Goal: Task Accomplishment & Management: Complete application form

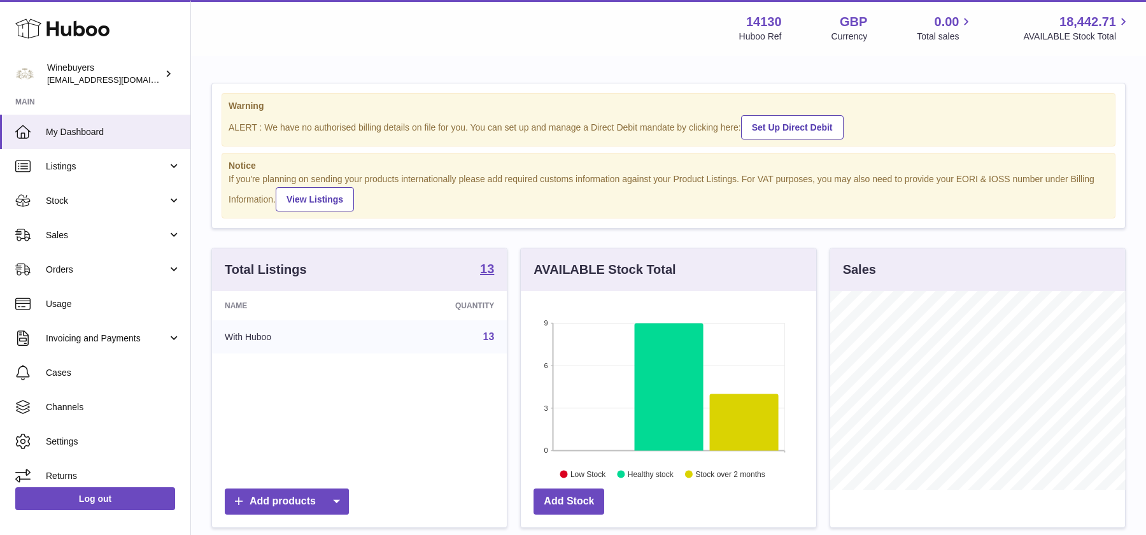
scroll to position [321, 0]
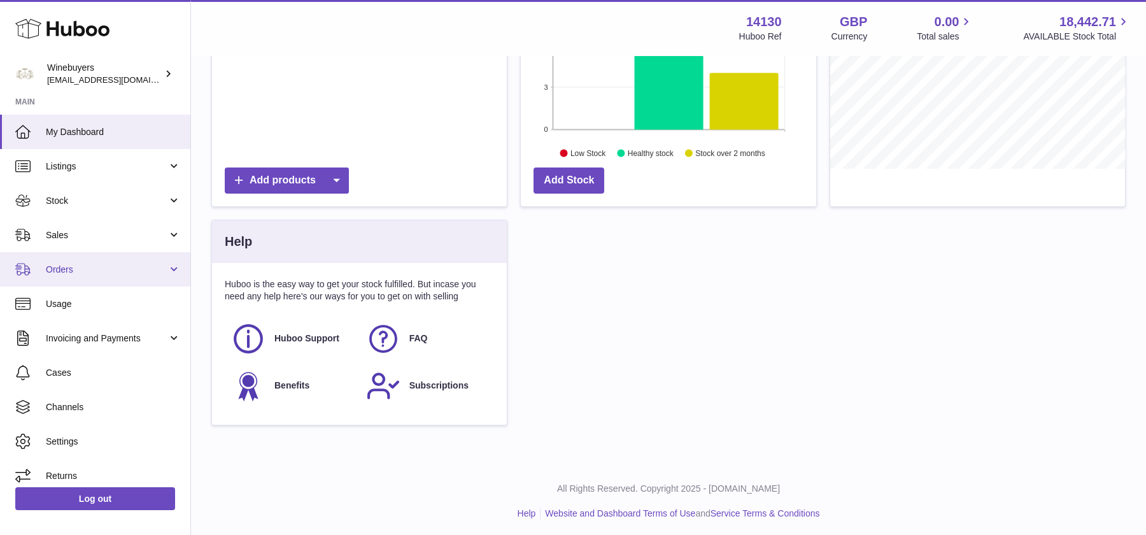
click at [90, 268] on span "Orders" at bounding box center [107, 270] width 122 height 12
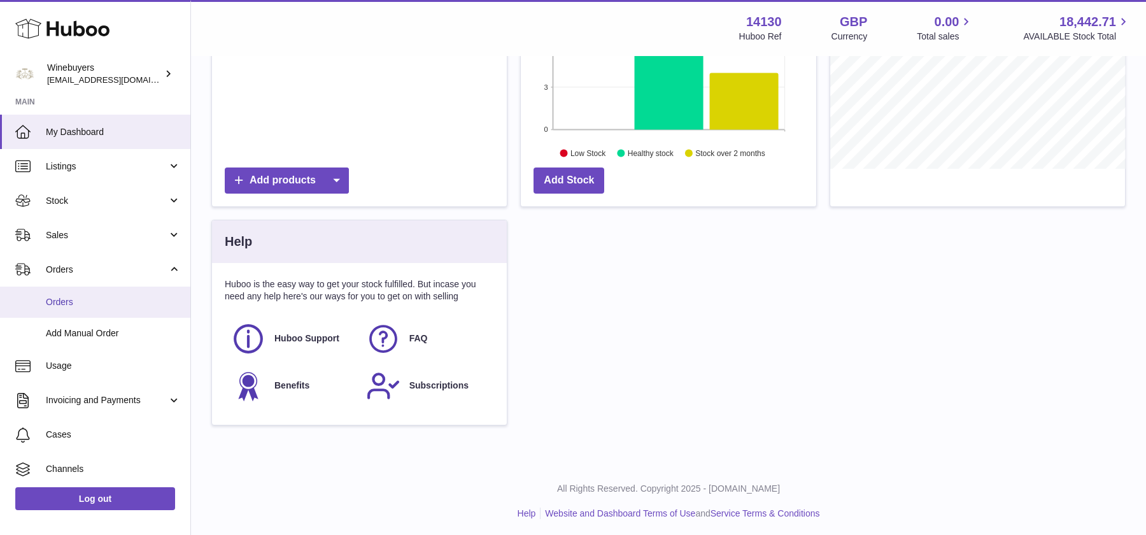
click at [88, 294] on link "Orders" at bounding box center [95, 302] width 190 height 31
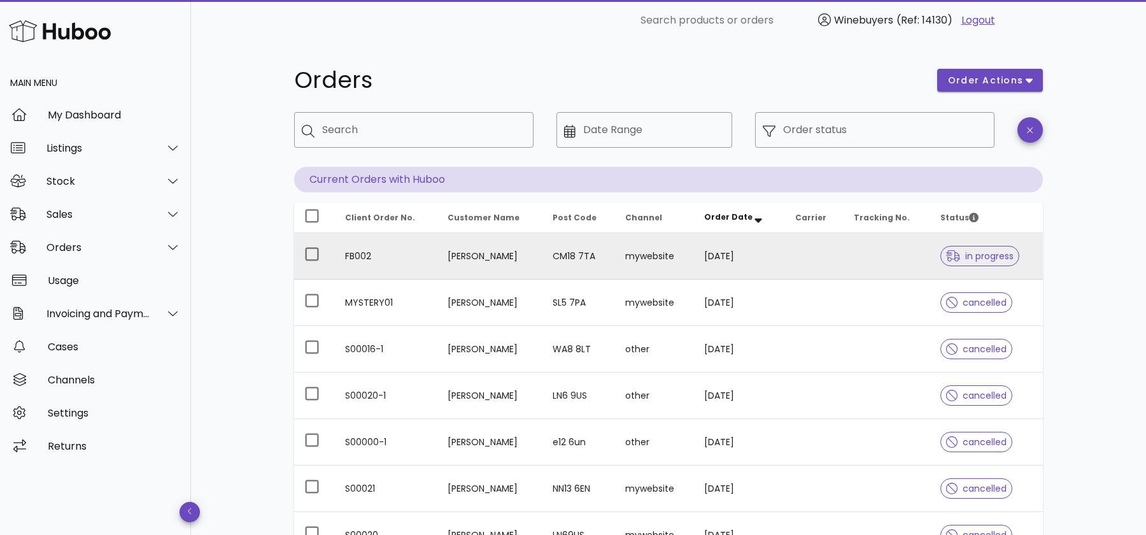
click at [411, 262] on td "FB002" at bounding box center [386, 256] width 103 height 46
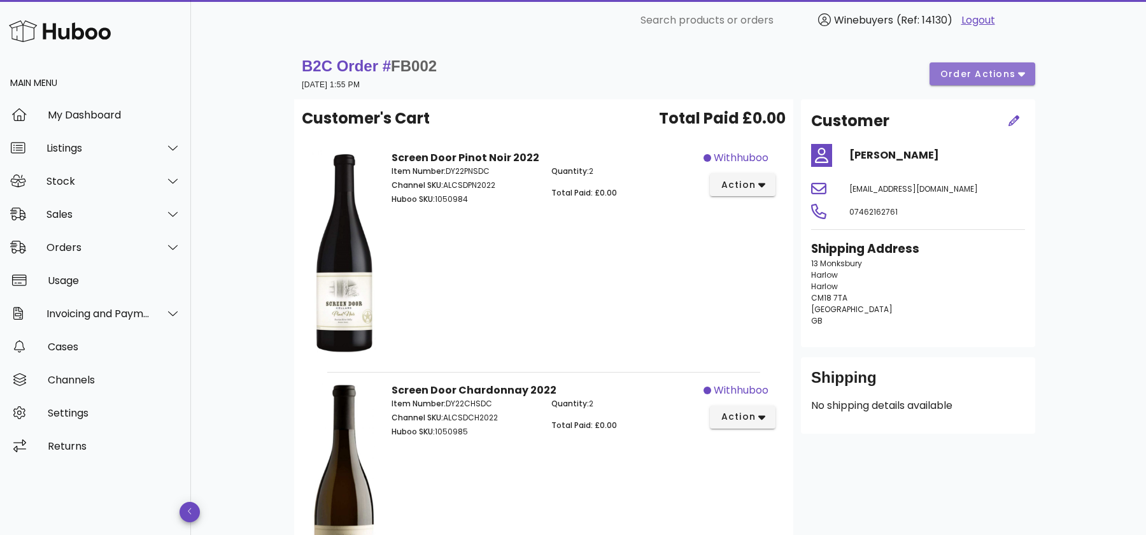
click at [975, 76] on span "order actions" at bounding box center [978, 73] width 76 height 13
click at [741, 83] on div "B2C Order # FB002 01 October 2025 at 1:55 PM order actions" at bounding box center [669, 74] width 734 height 36
click at [110, 252] on div "Orders" at bounding box center [98, 247] width 104 height 12
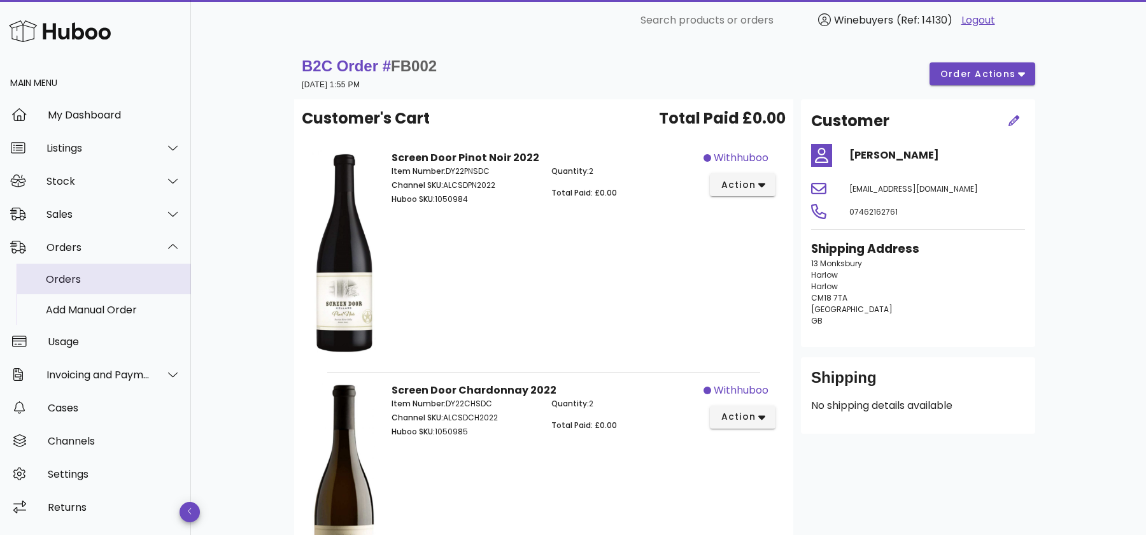
click at [94, 278] on div "Orders" at bounding box center [113, 279] width 135 height 12
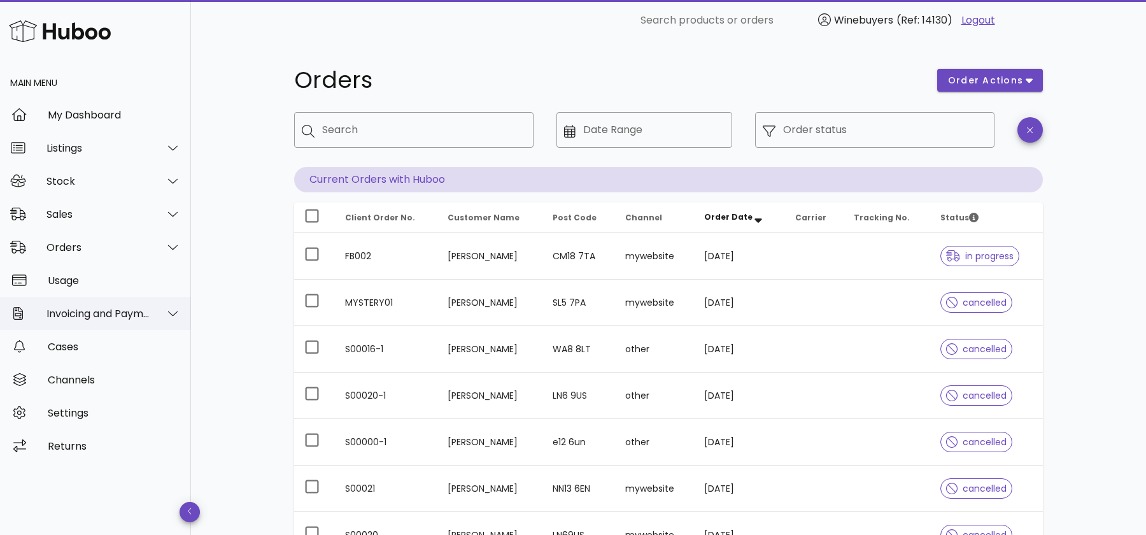
click at [109, 321] on div "Invoicing and Payments" at bounding box center [95, 313] width 191 height 33
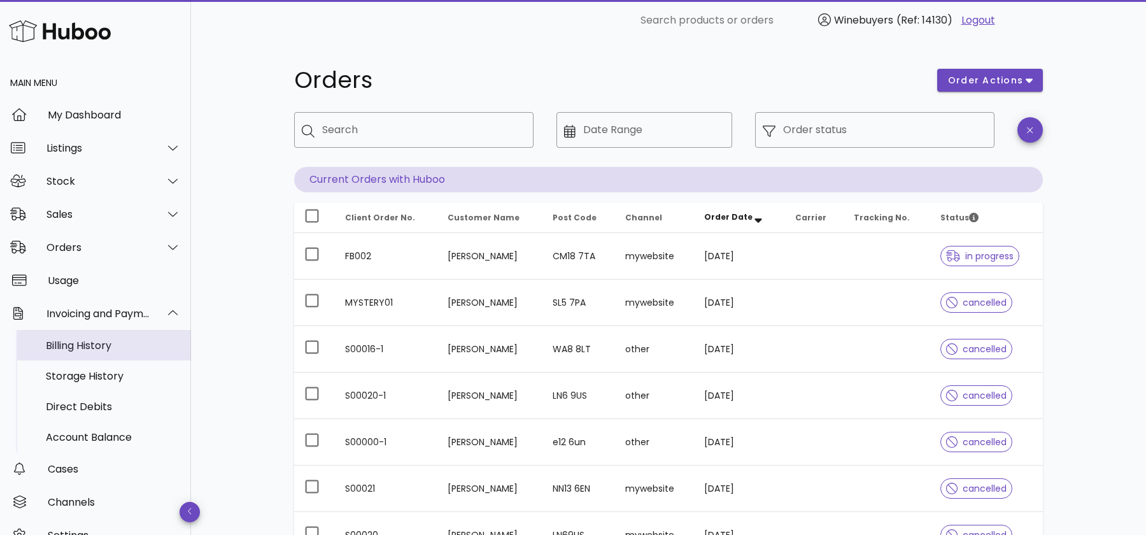
click at [105, 358] on div "Billing History" at bounding box center [113, 345] width 135 height 27
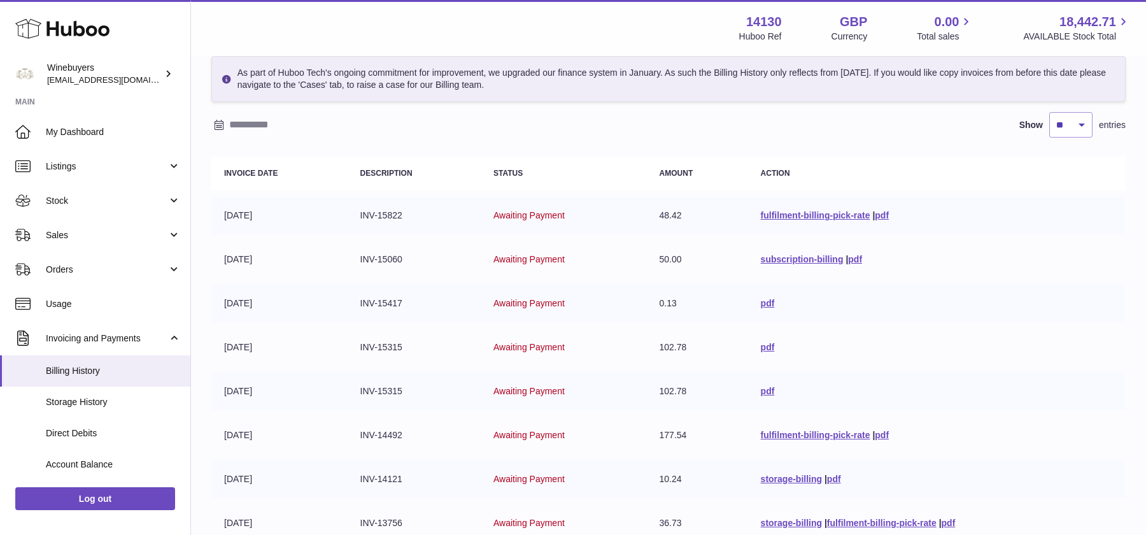
scroll to position [37, 0]
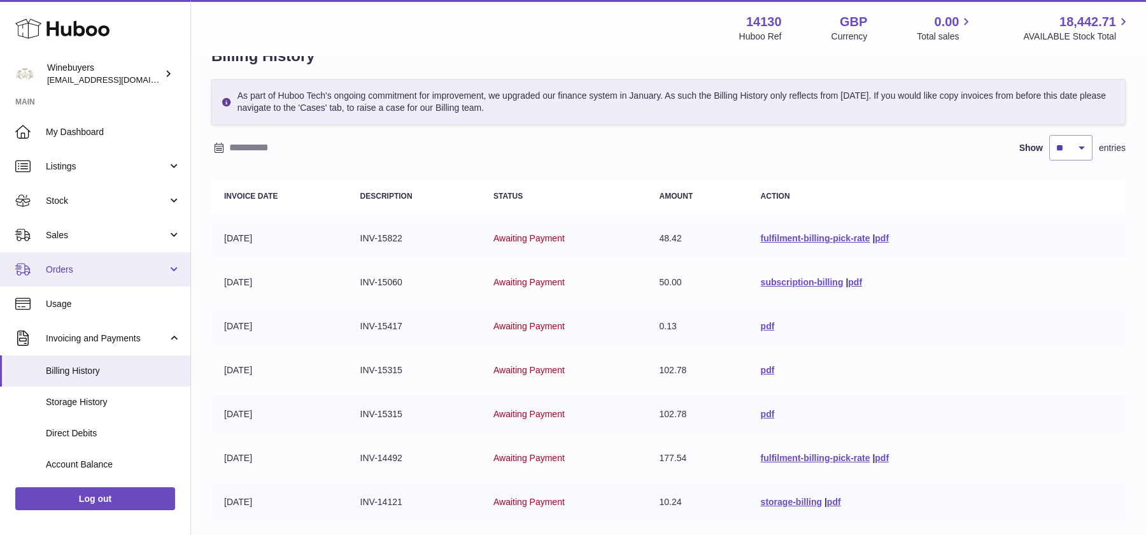
click at [69, 266] on span "Orders" at bounding box center [107, 270] width 122 height 12
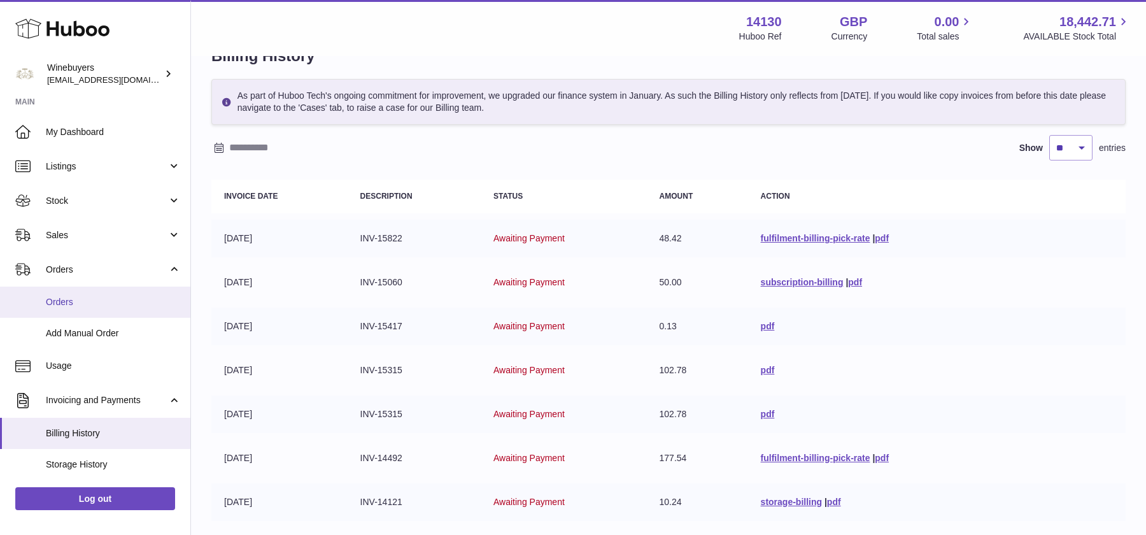
click at [74, 296] on span "Orders" at bounding box center [113, 302] width 135 height 12
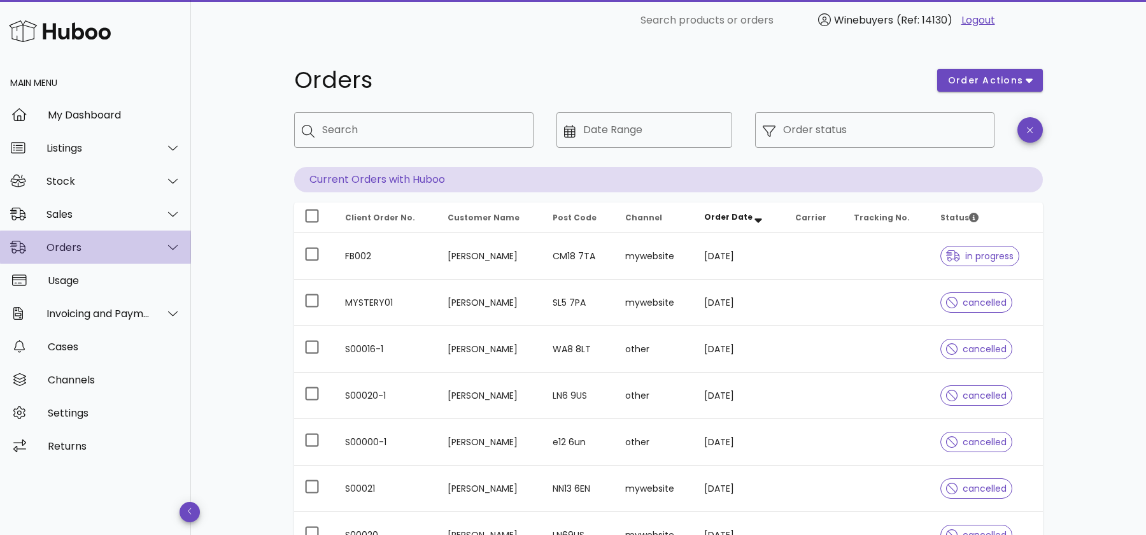
click at [118, 242] on div "Orders" at bounding box center [98, 247] width 104 height 12
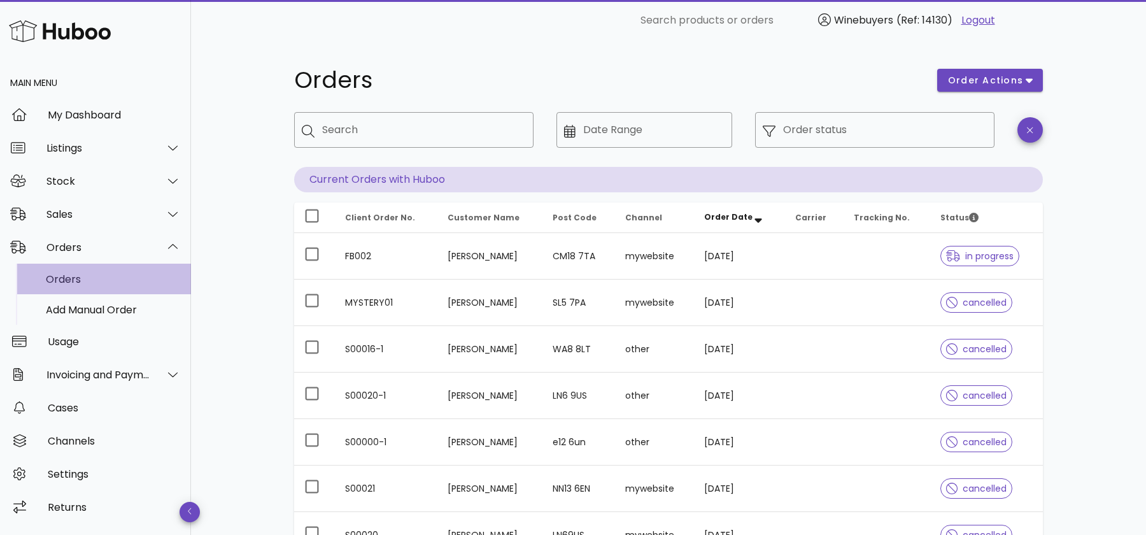
click at [90, 282] on div "Orders" at bounding box center [113, 279] width 135 height 12
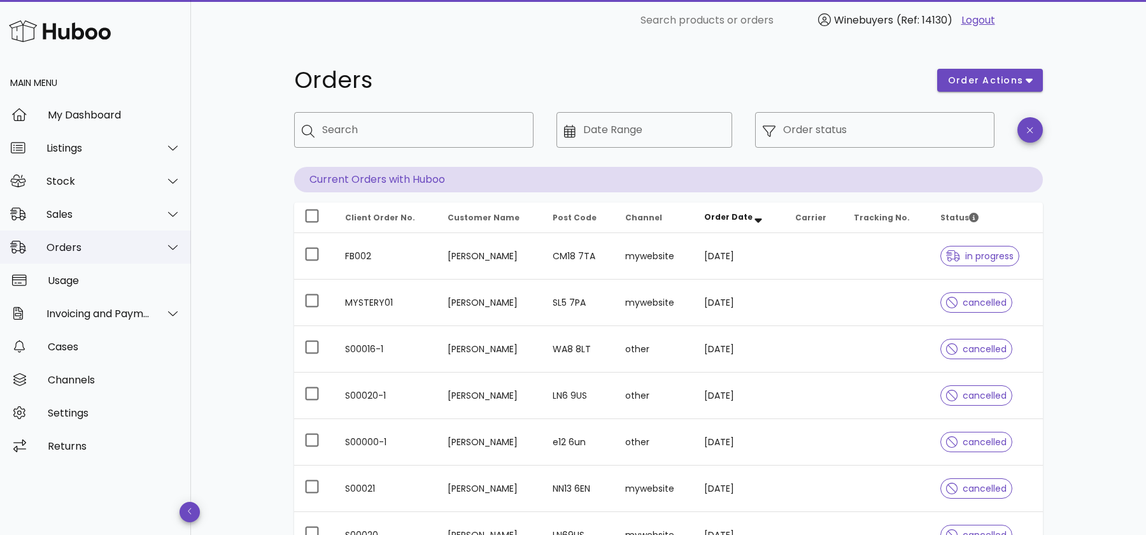
click at [108, 250] on div "Orders" at bounding box center [98, 247] width 104 height 12
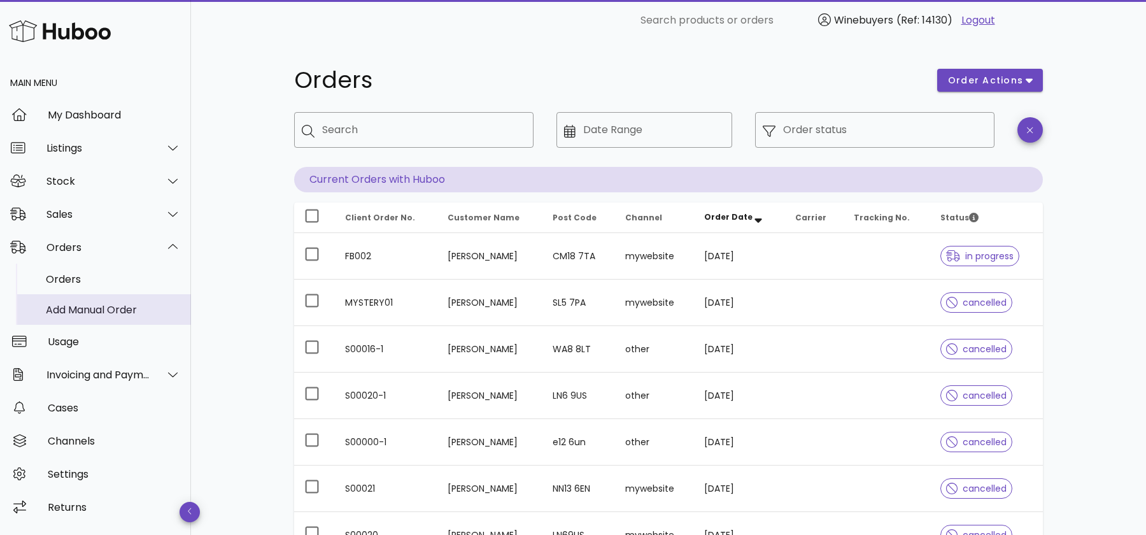
click at [109, 306] on div "Add Manual Order" at bounding box center [113, 310] width 135 height 12
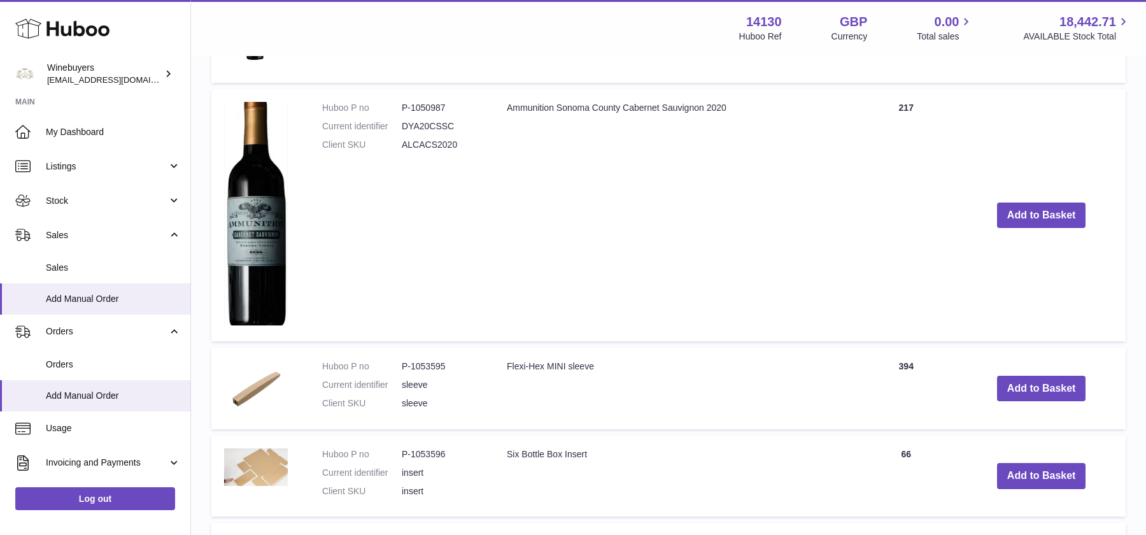
scroll to position [1019, 0]
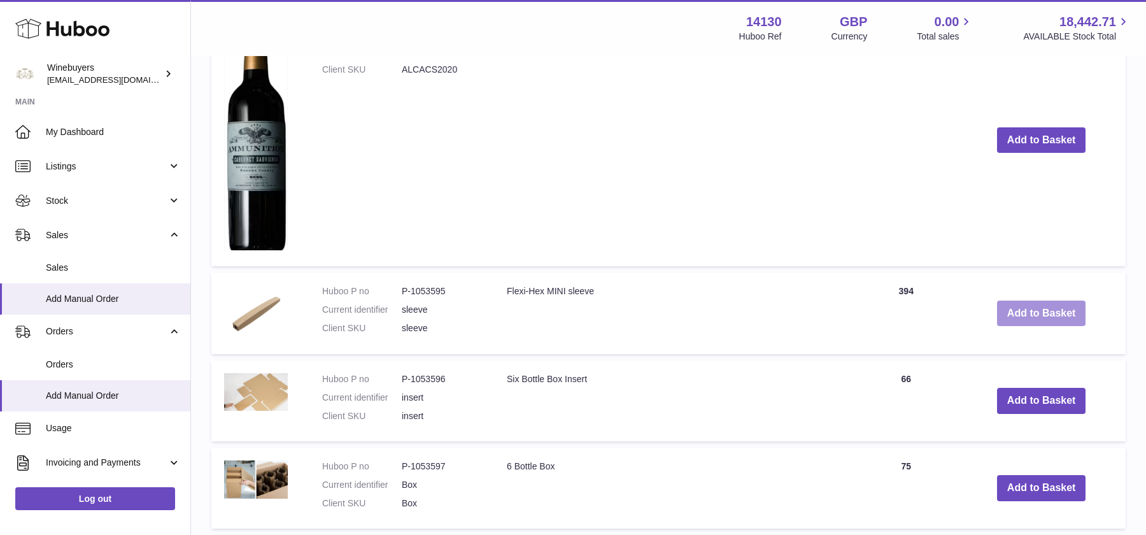
click at [1049, 323] on button "Add to Basket" at bounding box center [1041, 314] width 89 height 26
click at [1045, 400] on button "Add to Basket" at bounding box center [1041, 401] width 89 height 26
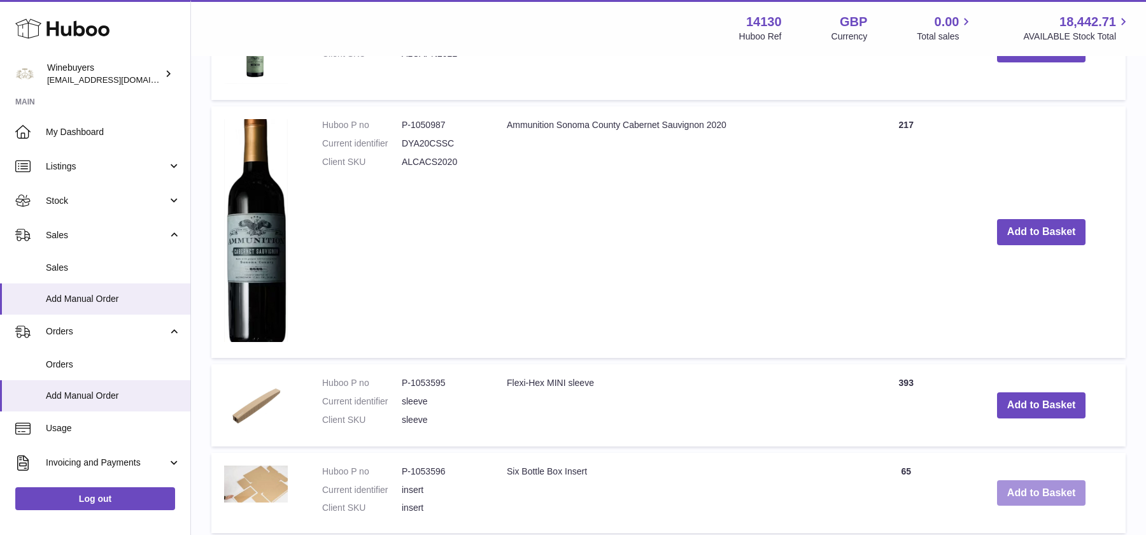
scroll to position [1209, 0]
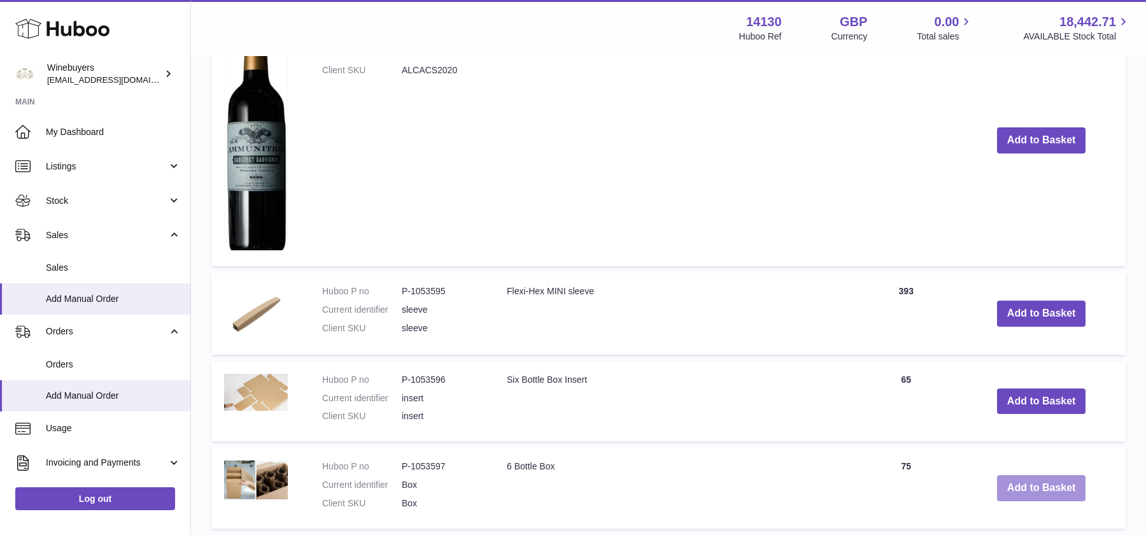
click at [1037, 493] on button "Add to Basket" at bounding box center [1041, 488] width 89 height 26
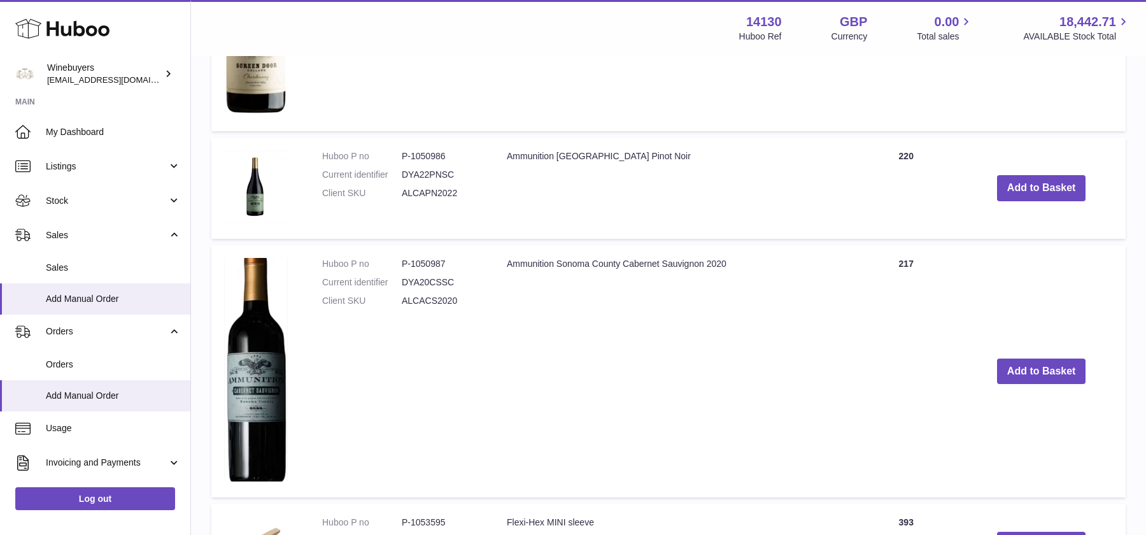
scroll to position [1164, 0]
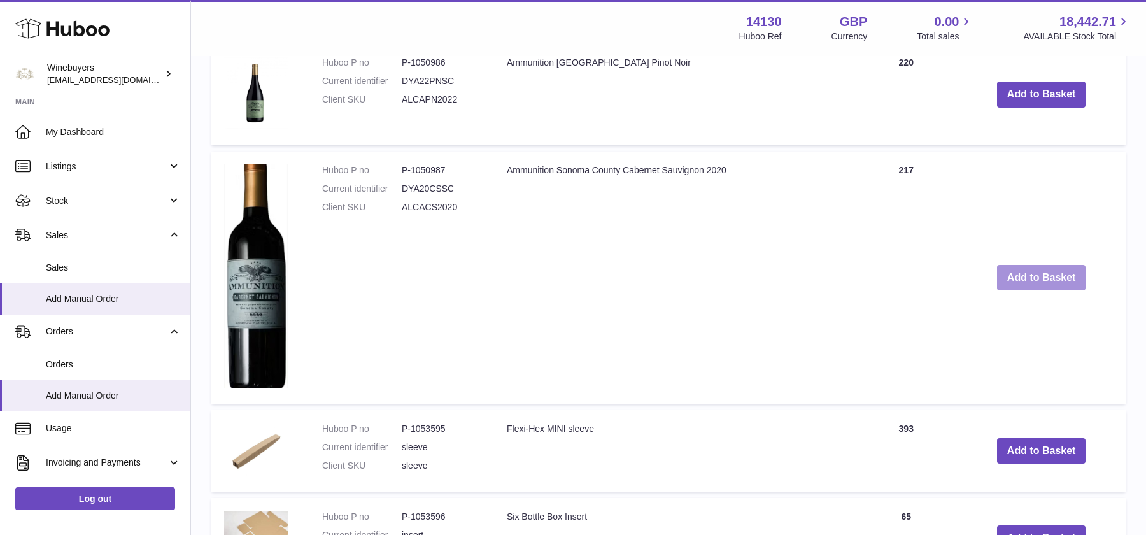
click at [1042, 288] on button "Add to Basket" at bounding box center [1041, 278] width 89 height 26
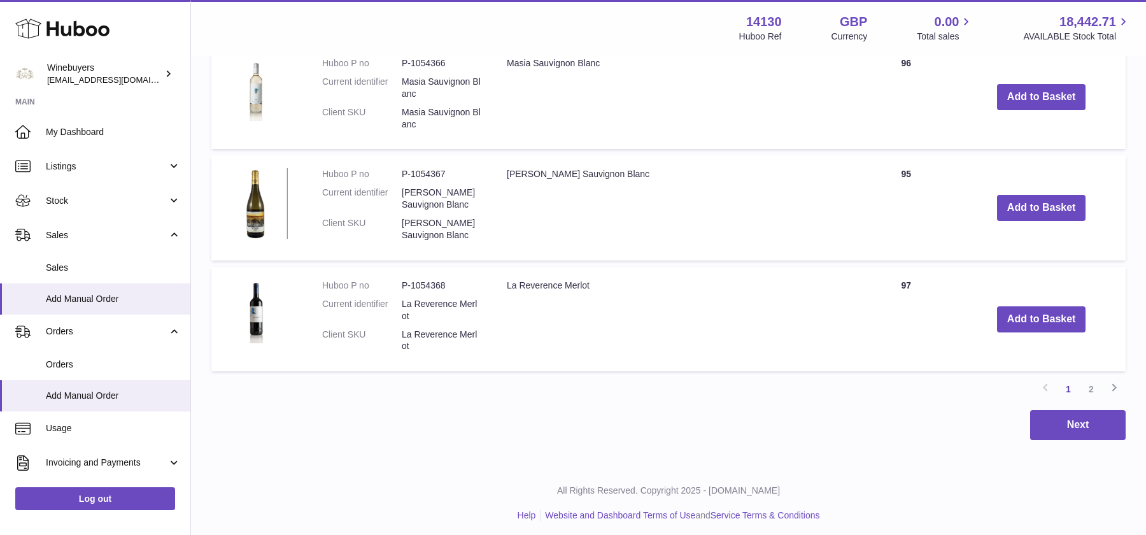
scroll to position [2028, 0]
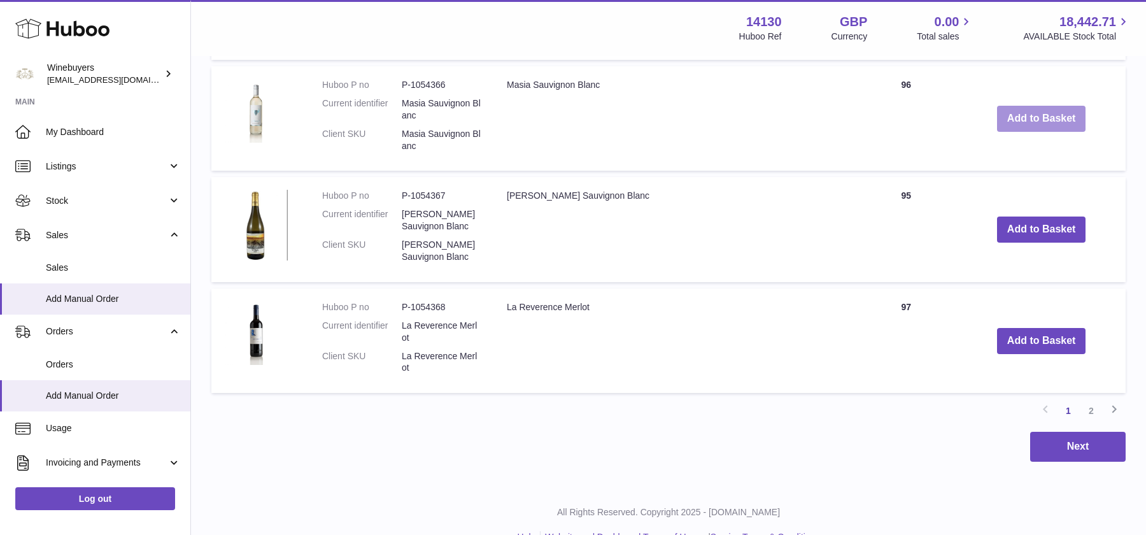
click at [1018, 124] on button "Add to Basket" at bounding box center [1041, 119] width 89 height 26
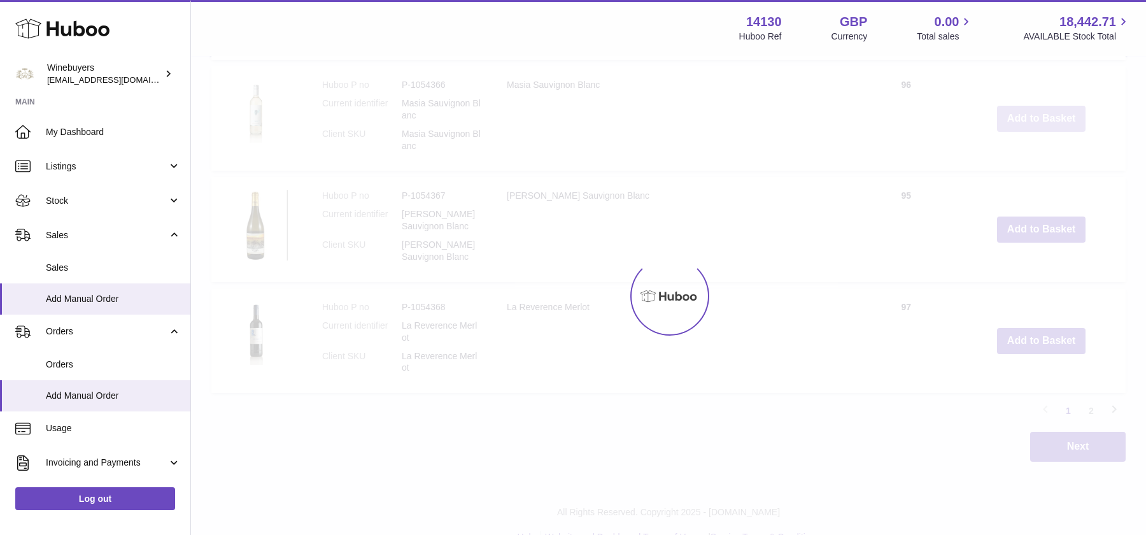
scroll to position [2127, 0]
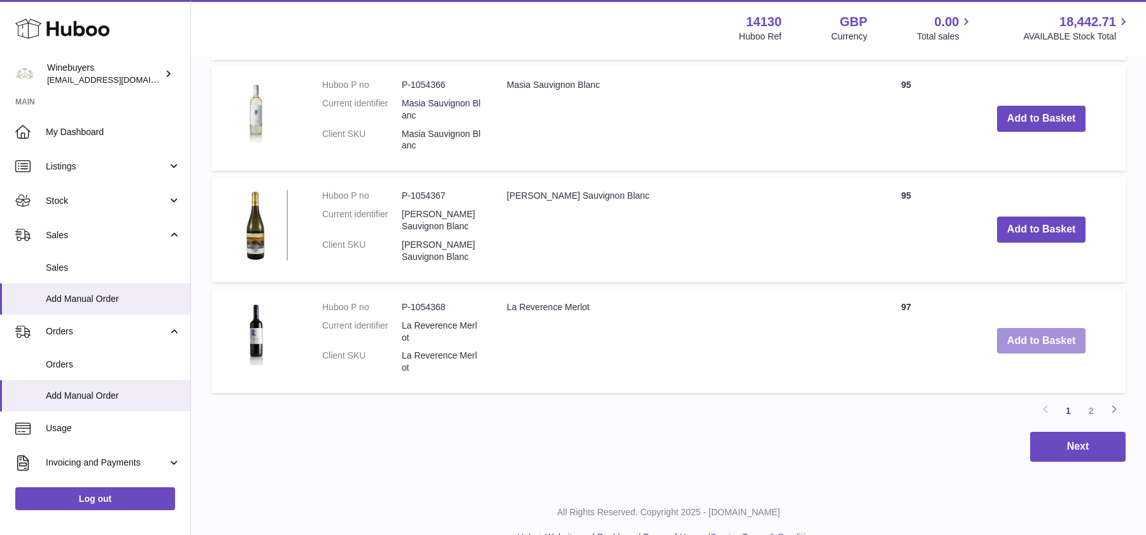
click at [1044, 346] on button "Add to Basket" at bounding box center [1041, 341] width 89 height 26
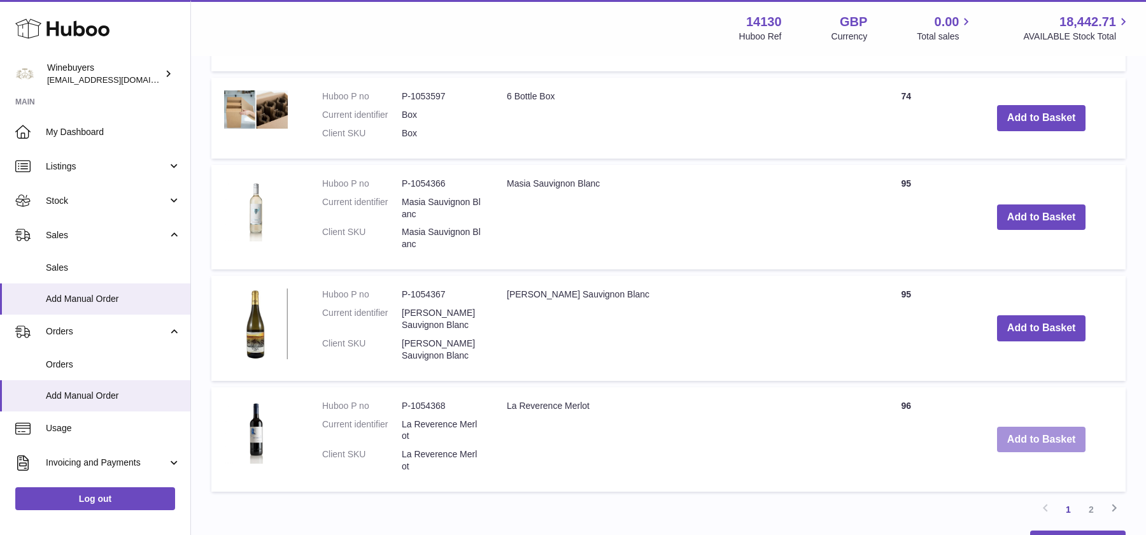
scroll to position [2225, 0]
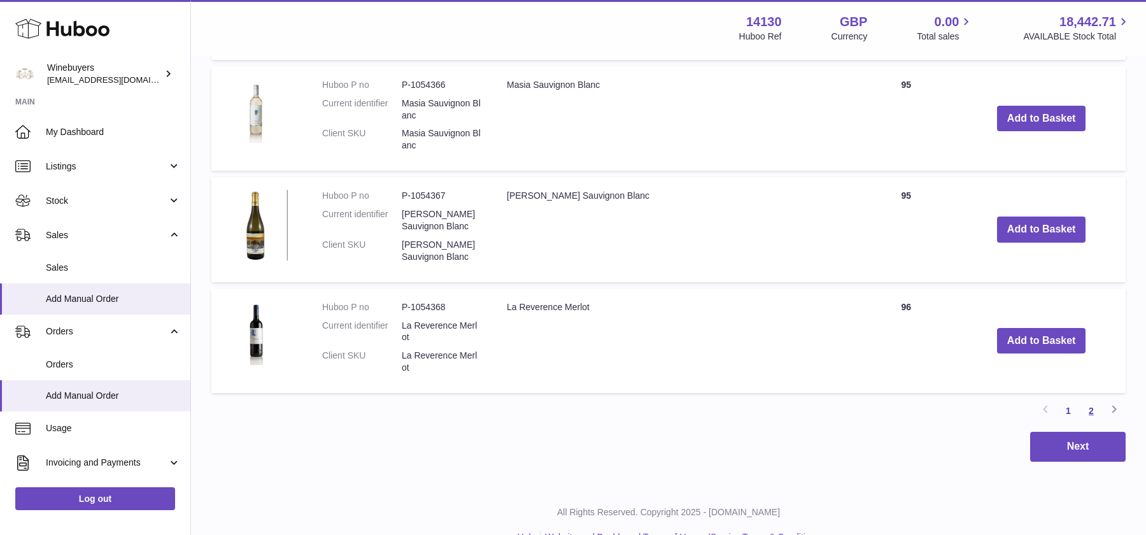
click at [1090, 414] on link "2" at bounding box center [1091, 410] width 23 height 23
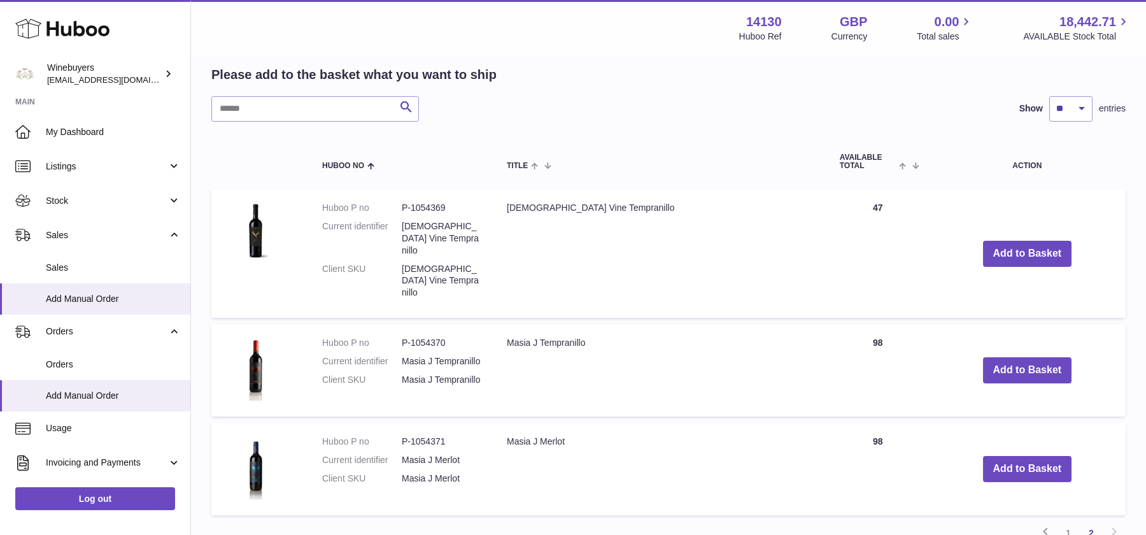
scroll to position [962, 0]
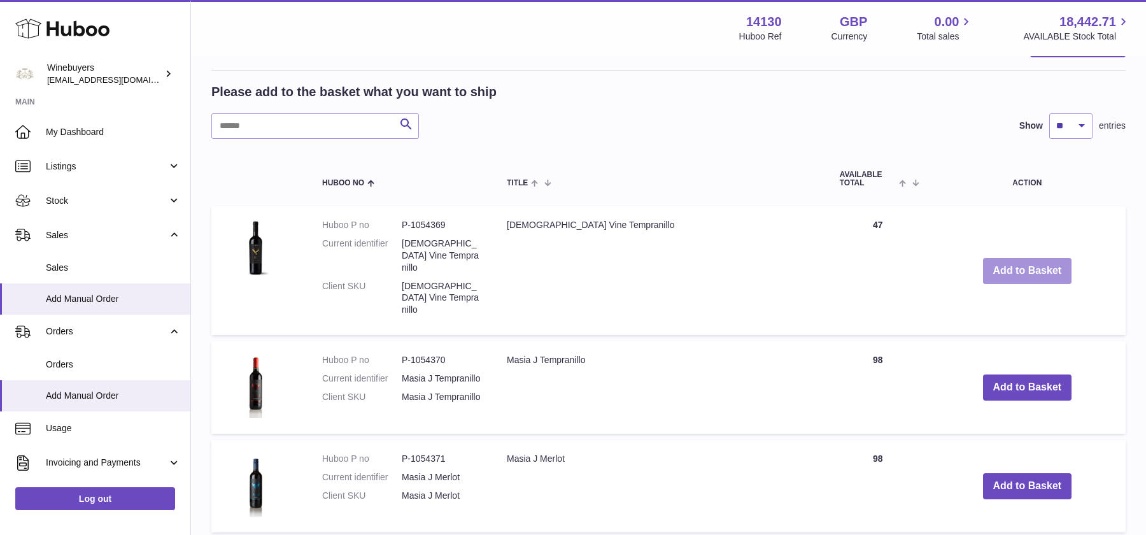
click at [1002, 258] on button "Add to Basket" at bounding box center [1027, 271] width 89 height 26
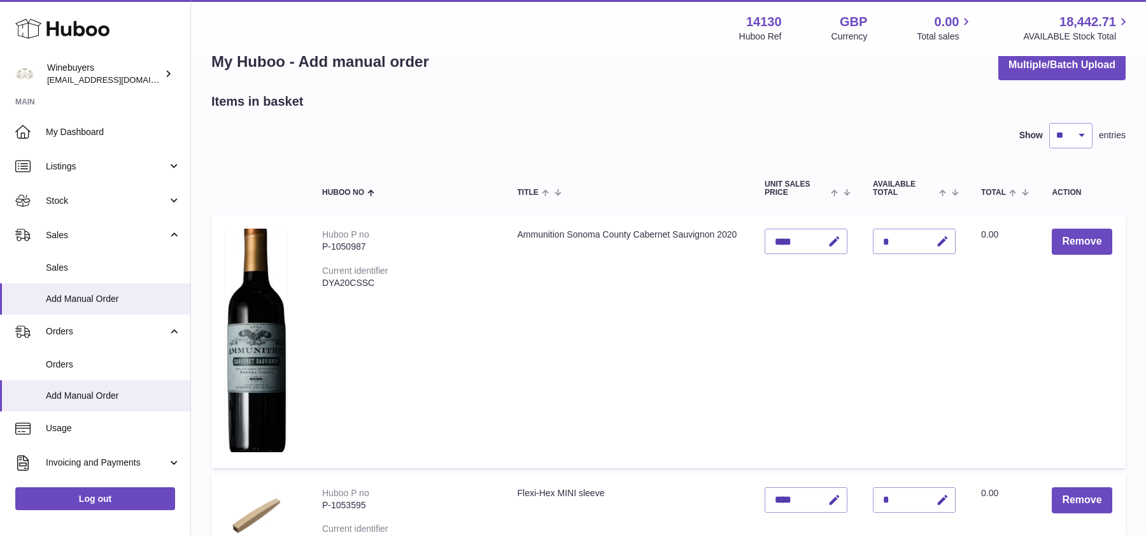
scroll to position [108, 0]
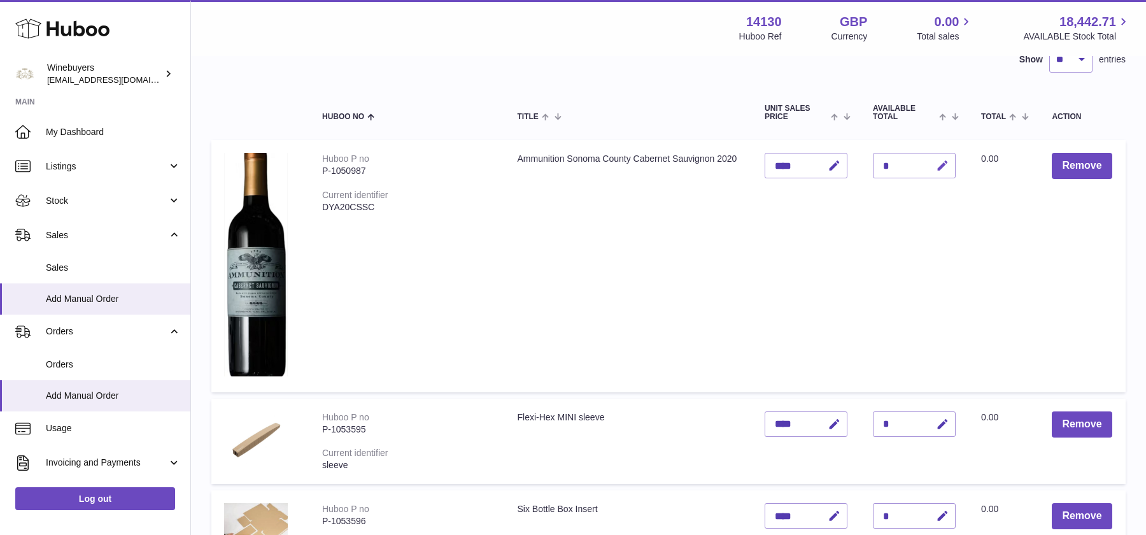
click at [936, 167] on icon "button" at bounding box center [942, 165] width 13 height 13
type input "*"
click at [844, 243] on td "Unit Sales Price ****" at bounding box center [806, 266] width 108 height 252
click at [937, 166] on icon "submit" at bounding box center [942, 165] width 11 height 11
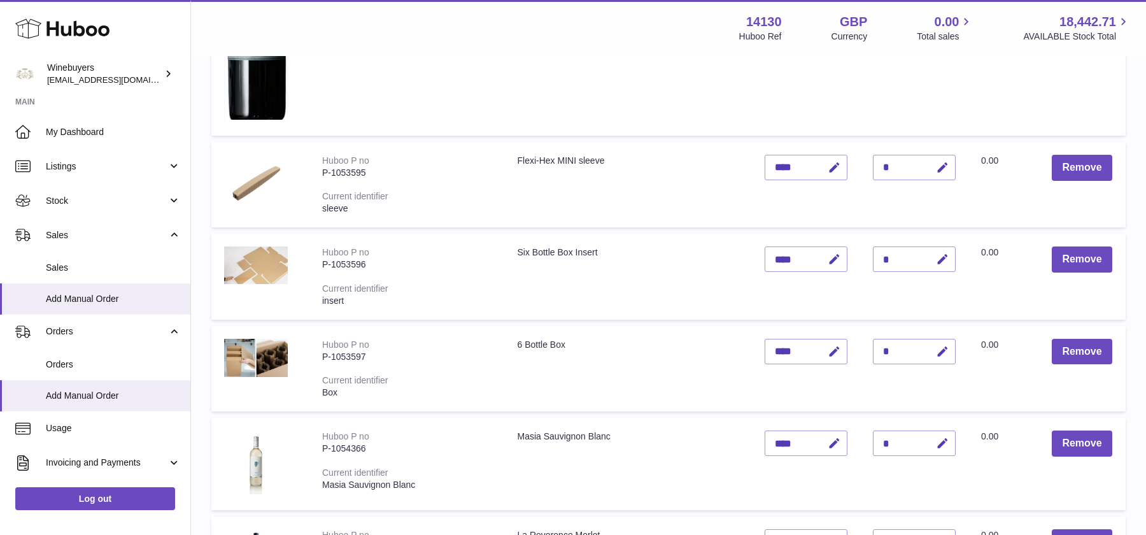
scroll to position [370, 0]
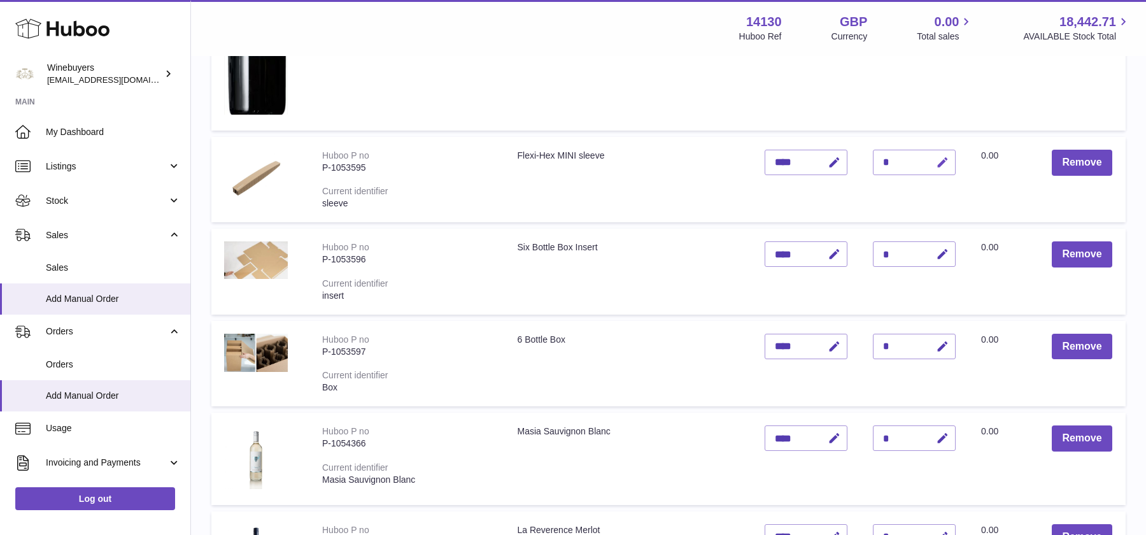
click at [939, 162] on button "button" at bounding box center [941, 163] width 30 height 26
drag, startPoint x: 877, startPoint y: 165, endPoint x: 850, endPoint y: 165, distance: 26.7
click at [860, 165] on td "Quantity *" at bounding box center [914, 179] width 108 height 85
type input "*"
click at [937, 159] on icon "submit" at bounding box center [942, 162] width 11 height 11
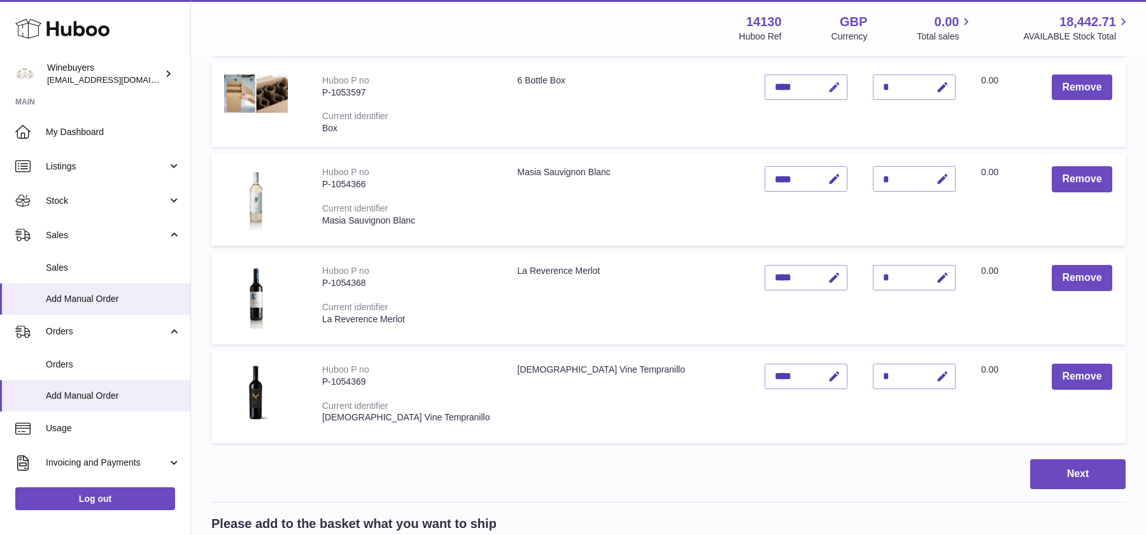
scroll to position [716, 0]
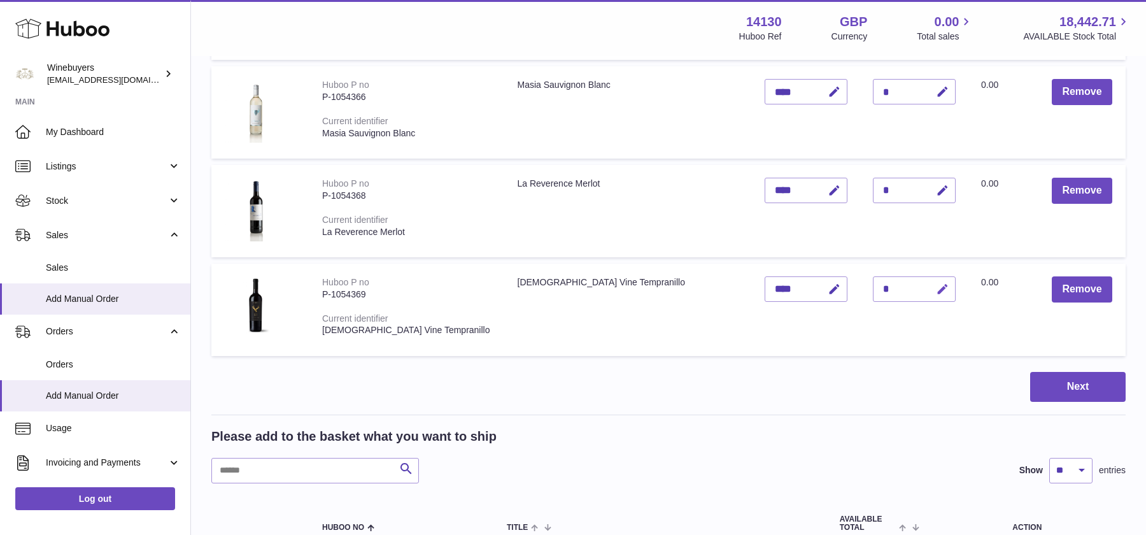
click at [935, 293] on button "button" at bounding box center [941, 289] width 30 height 26
drag, startPoint x: 876, startPoint y: 293, endPoint x: 836, endPoint y: 293, distance: 40.1
click at [836, 293] on tr "Huboo P no P-1054369 Current identifier 100 Year Old Vine Tempranillo 100 Year …" at bounding box center [668, 310] width 914 height 92
type input "*"
click at [929, 296] on button "submit" at bounding box center [941, 289] width 24 height 20
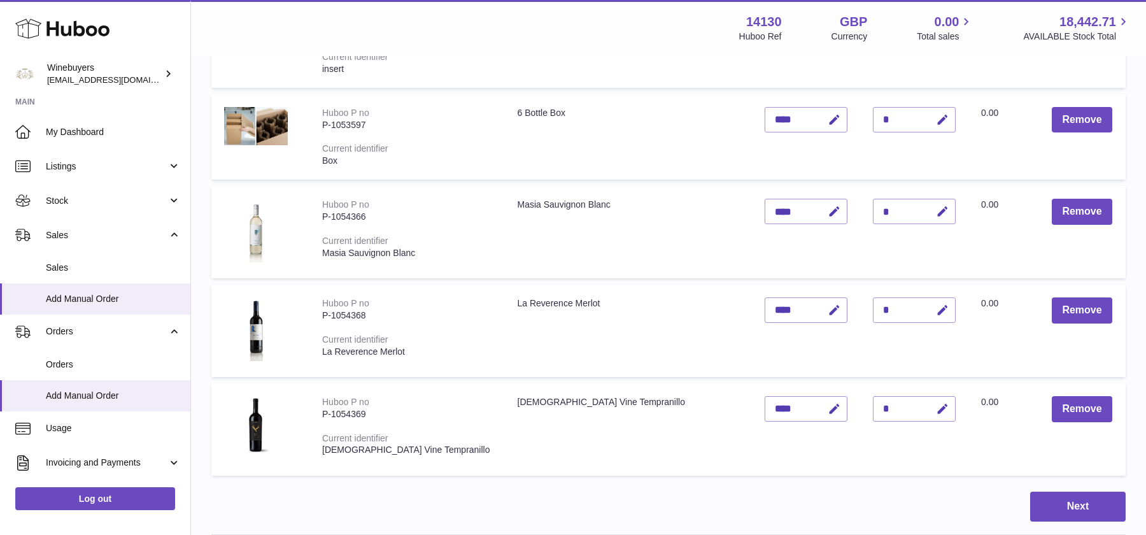
scroll to position [1204, 0]
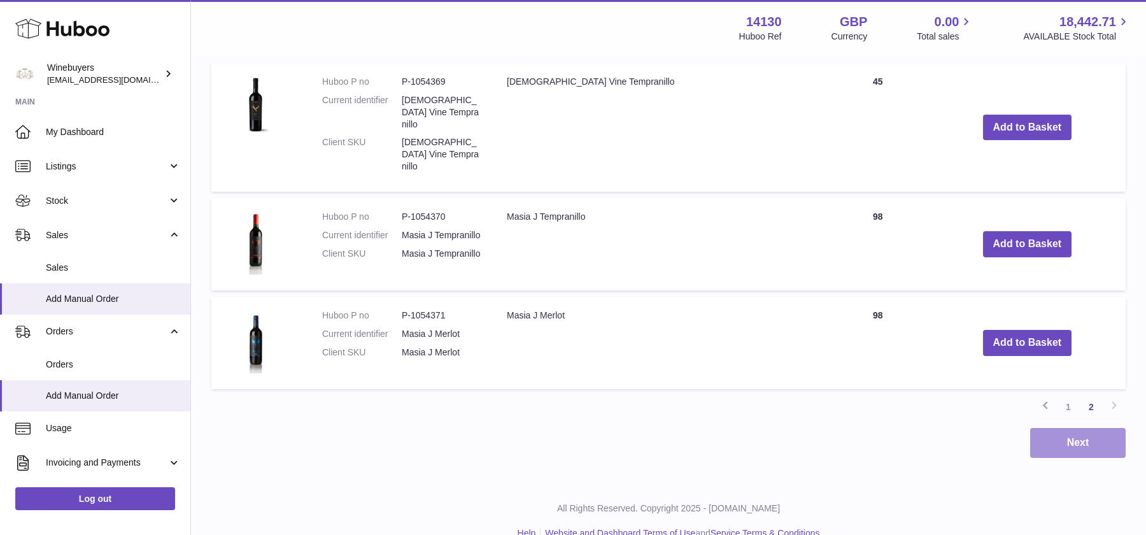
click at [1049, 428] on button "Next" at bounding box center [1078, 443] width 96 height 30
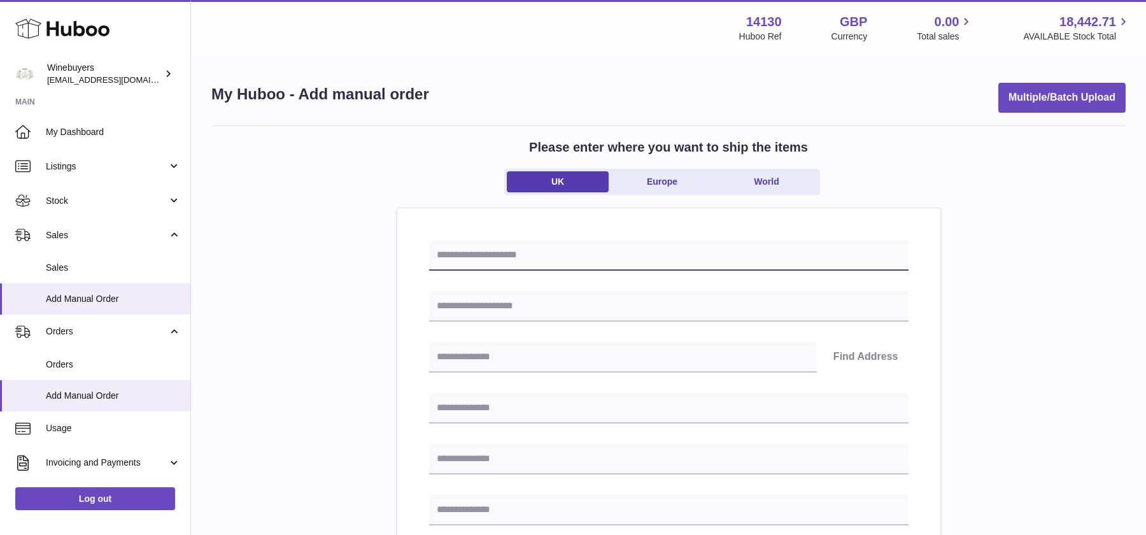
click at [582, 264] on input "text" at bounding box center [668, 255] width 479 height 31
type input "*****"
click at [451, 301] on input "text" at bounding box center [668, 306] width 479 height 31
type input "**********"
click at [532, 352] on input "text" at bounding box center [623, 357] width 388 height 31
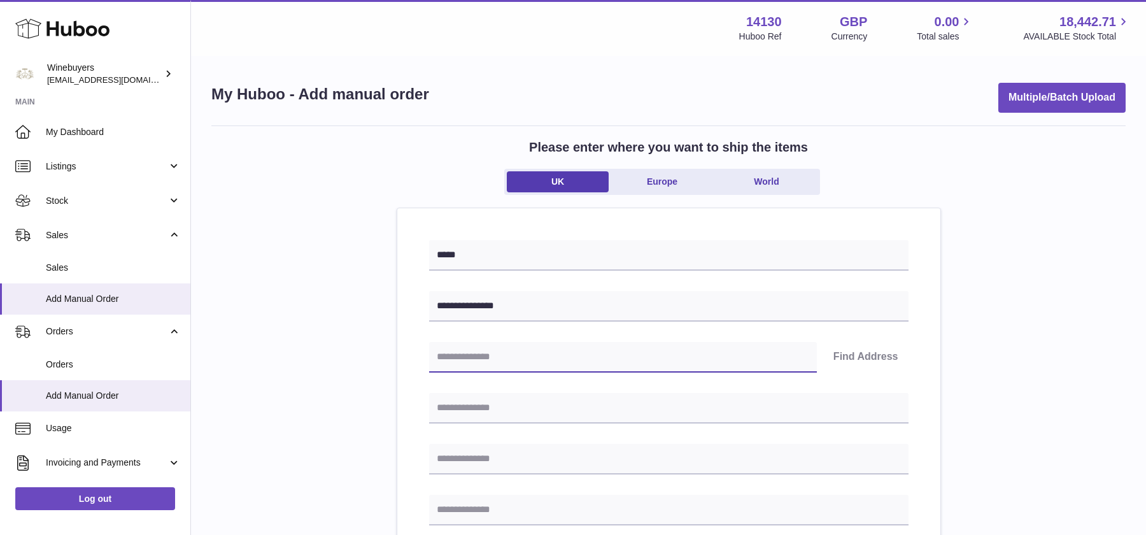
type input "********"
type input "**********"
type input "******"
type input "********"
type input "**********"
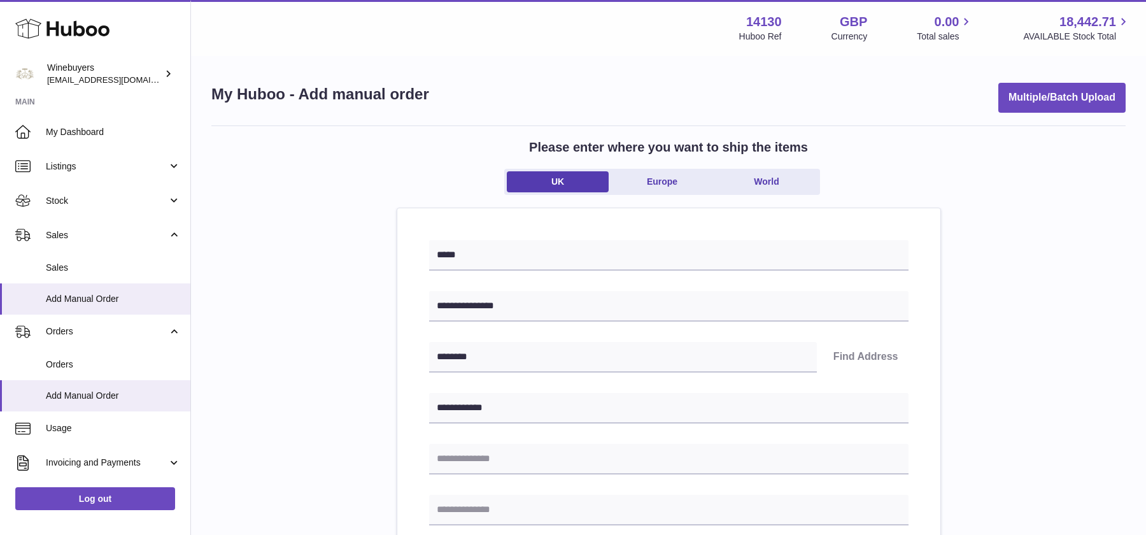
type input "**********"
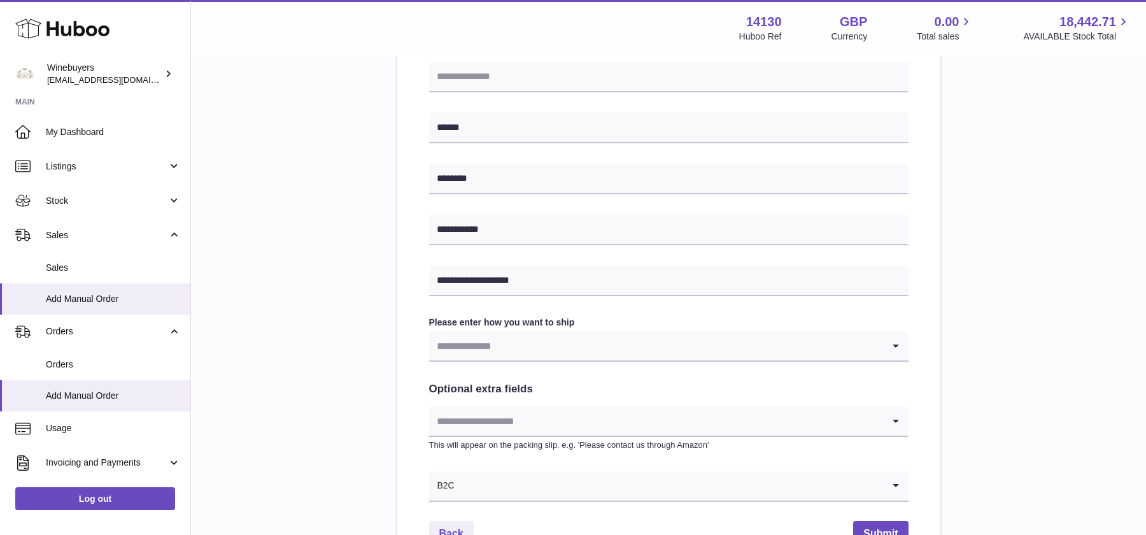
scroll to position [489, 0]
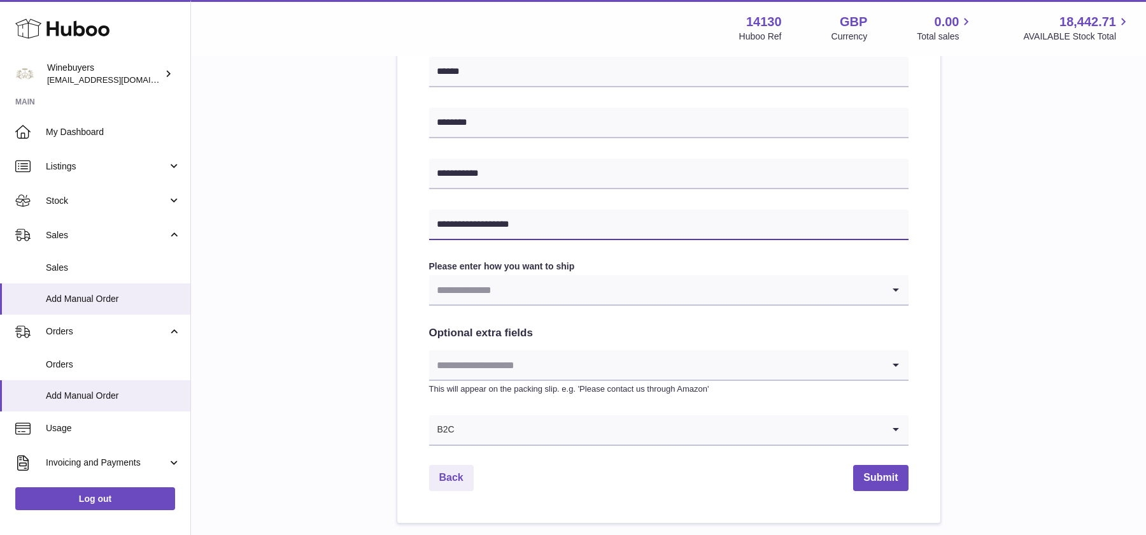
click at [498, 229] on input "**********" at bounding box center [668, 224] width 479 height 31
type input "**********"
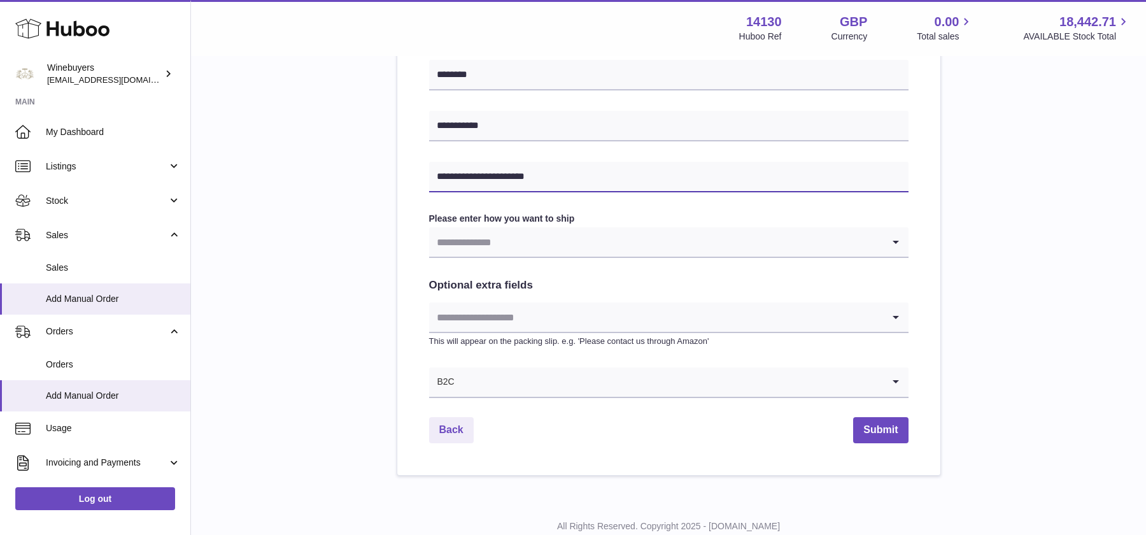
scroll to position [545, 0]
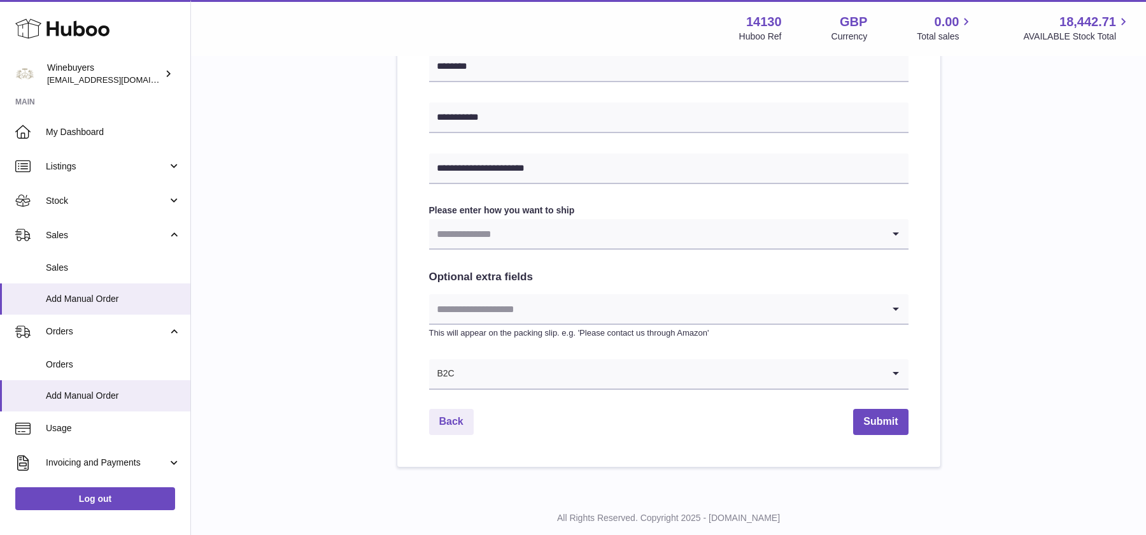
click at [598, 223] on input "Search for option" at bounding box center [656, 233] width 454 height 29
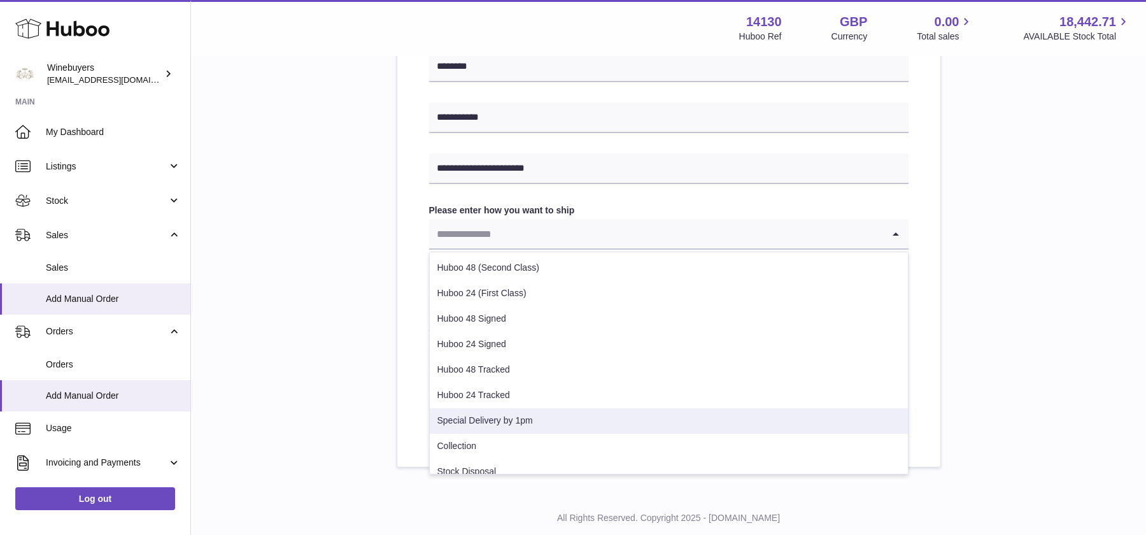
scroll to position [90, 0]
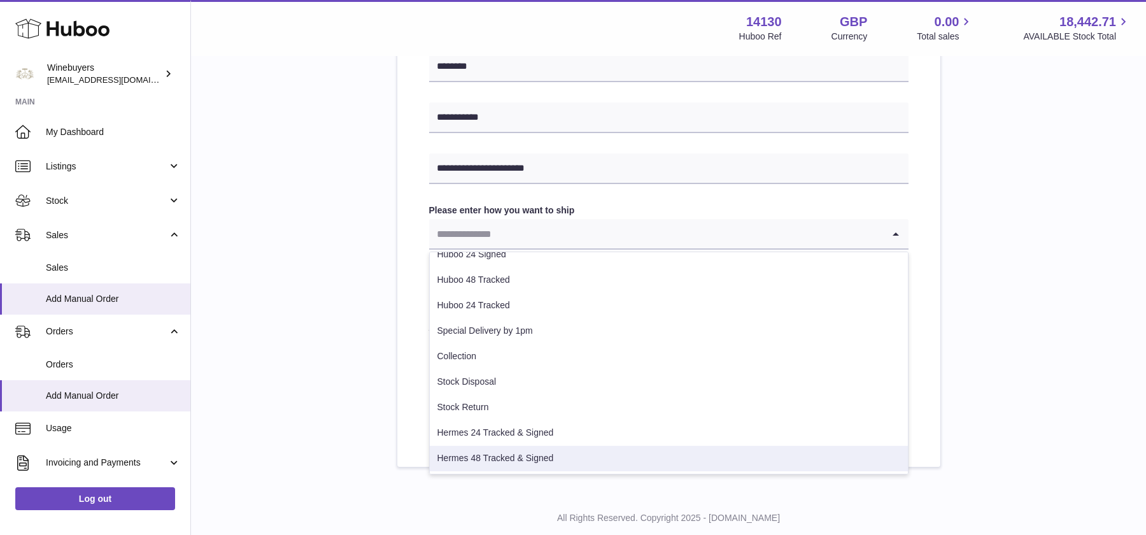
click at [548, 454] on li "Hermes 48 Tracked & Signed" at bounding box center [669, 458] width 478 height 25
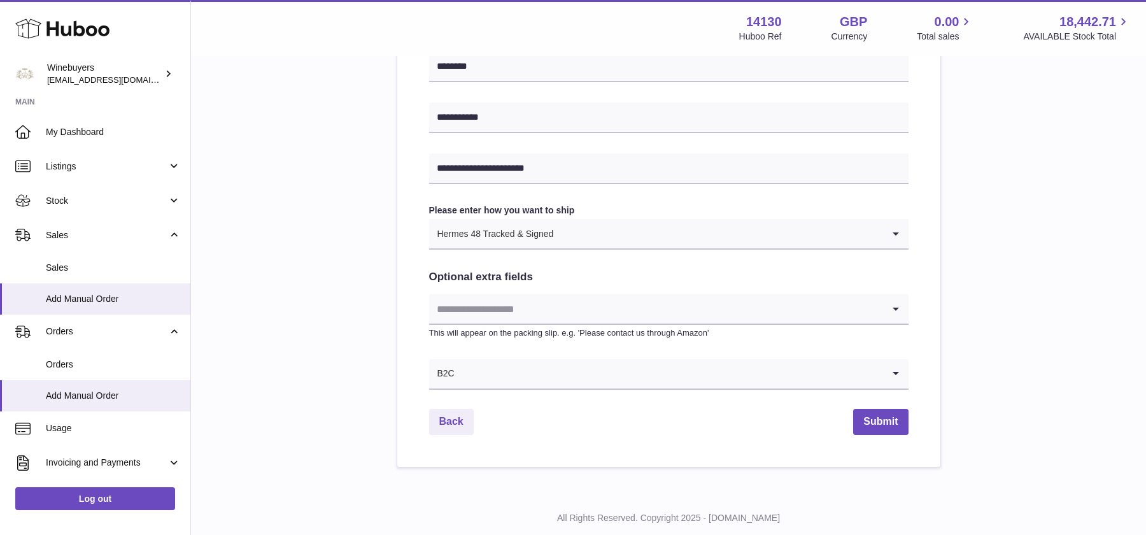
scroll to position [577, 0]
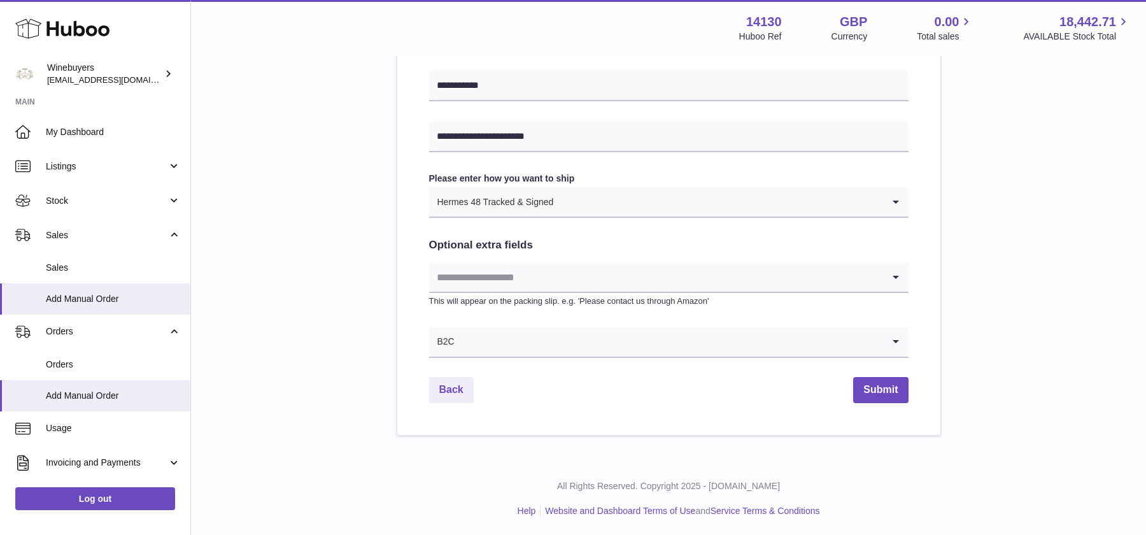
click at [588, 290] on input "Search for option" at bounding box center [656, 276] width 454 height 29
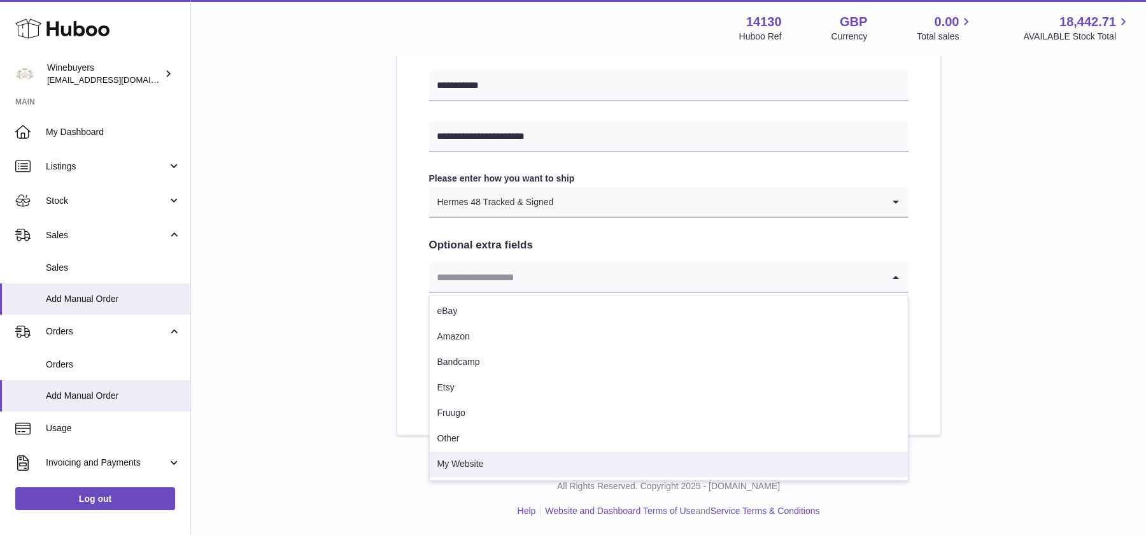
click at [521, 460] on li "My Website" at bounding box center [669, 463] width 478 height 25
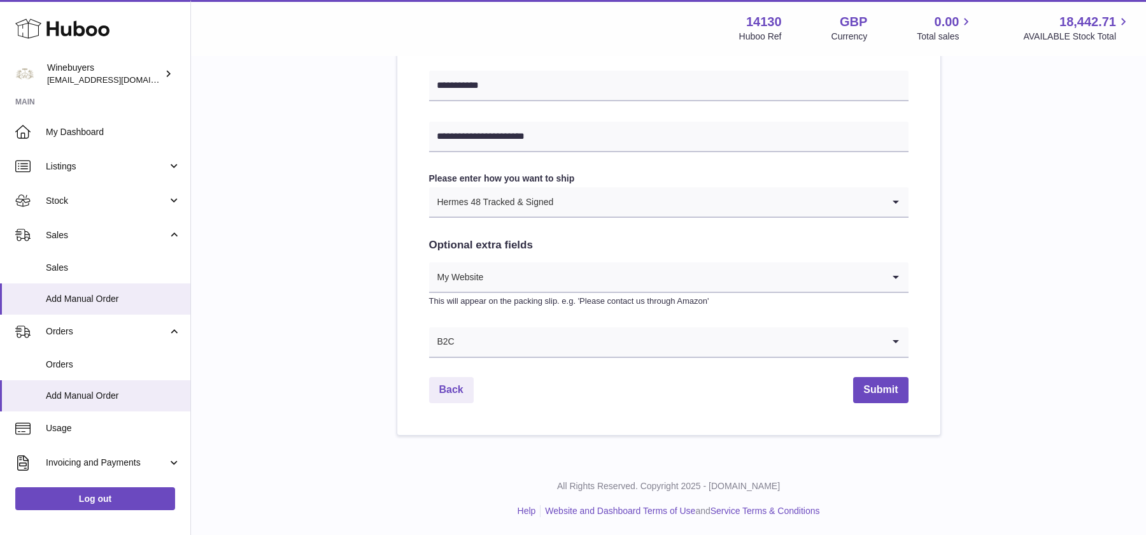
click at [598, 387] on div "Back Submit" at bounding box center [668, 390] width 479 height 26
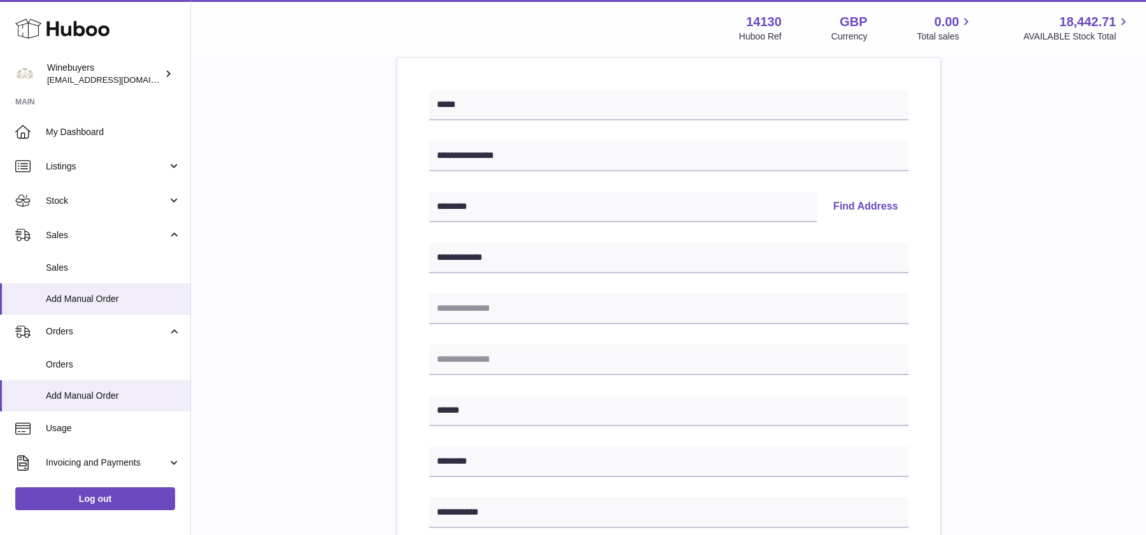
scroll to position [151, 0]
click at [863, 206] on button "Find Address" at bounding box center [865, 206] width 85 height 31
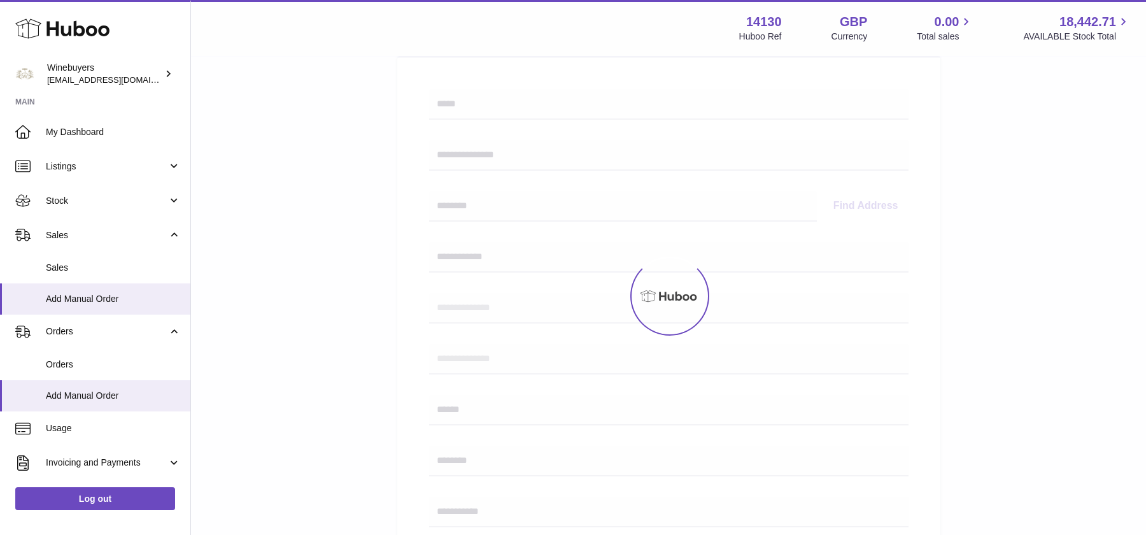
select select
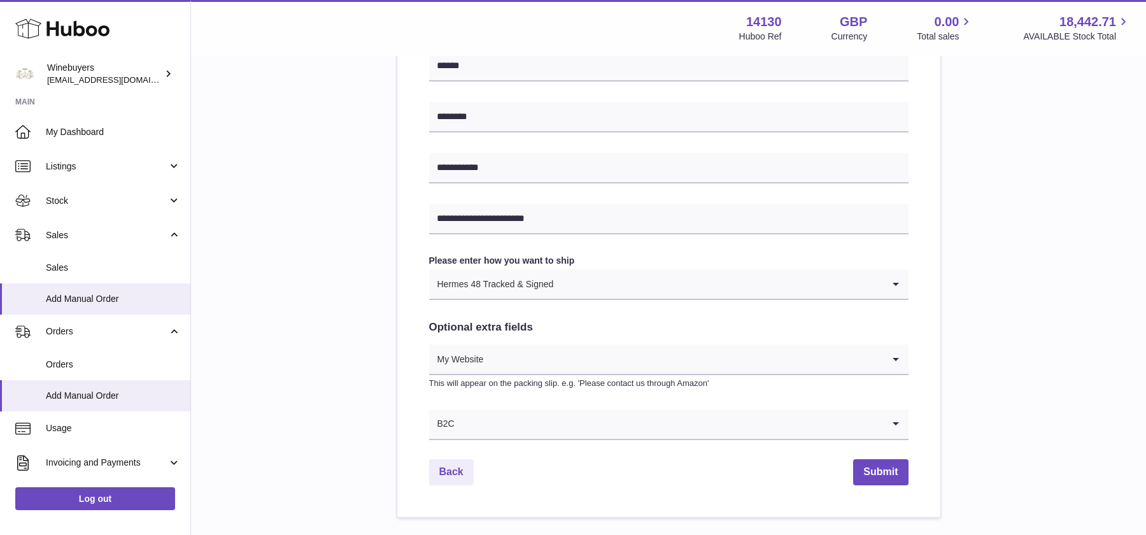
scroll to position [617, 0]
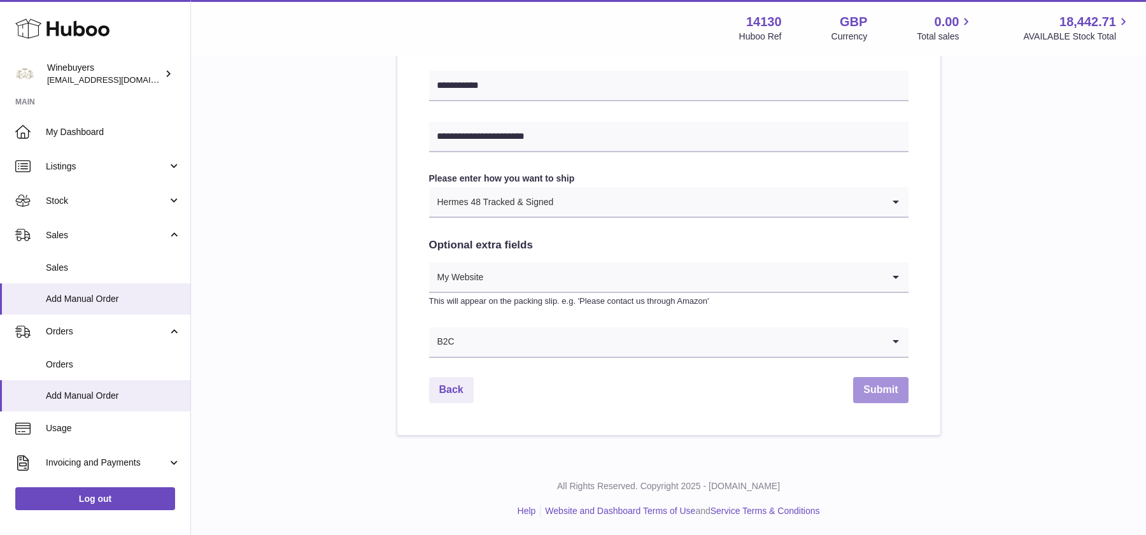
click at [891, 387] on button "Submit" at bounding box center [880, 390] width 55 height 26
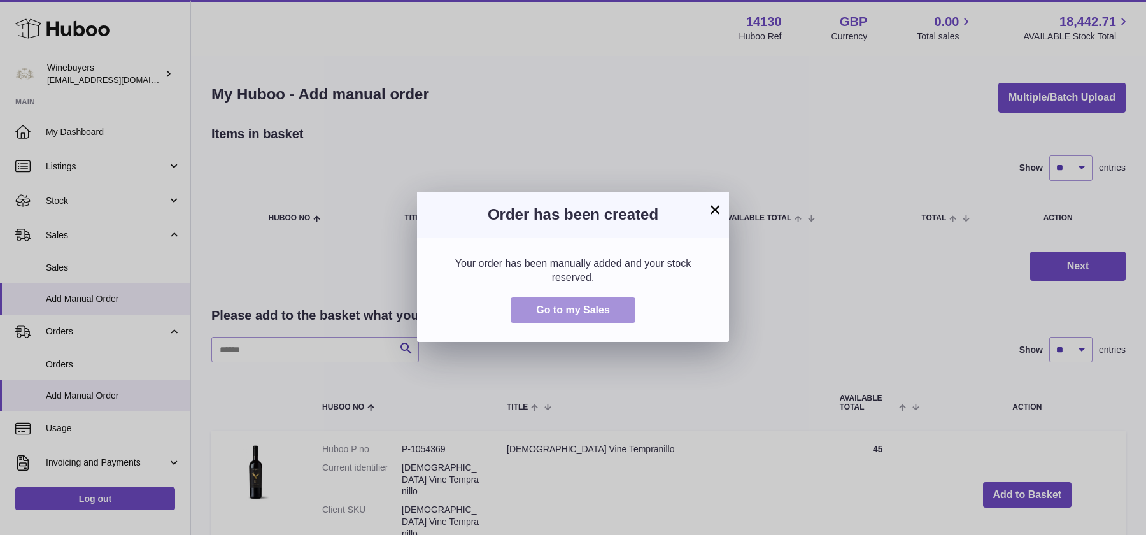
click at [550, 308] on span "Go to my Sales" at bounding box center [573, 309] width 74 height 11
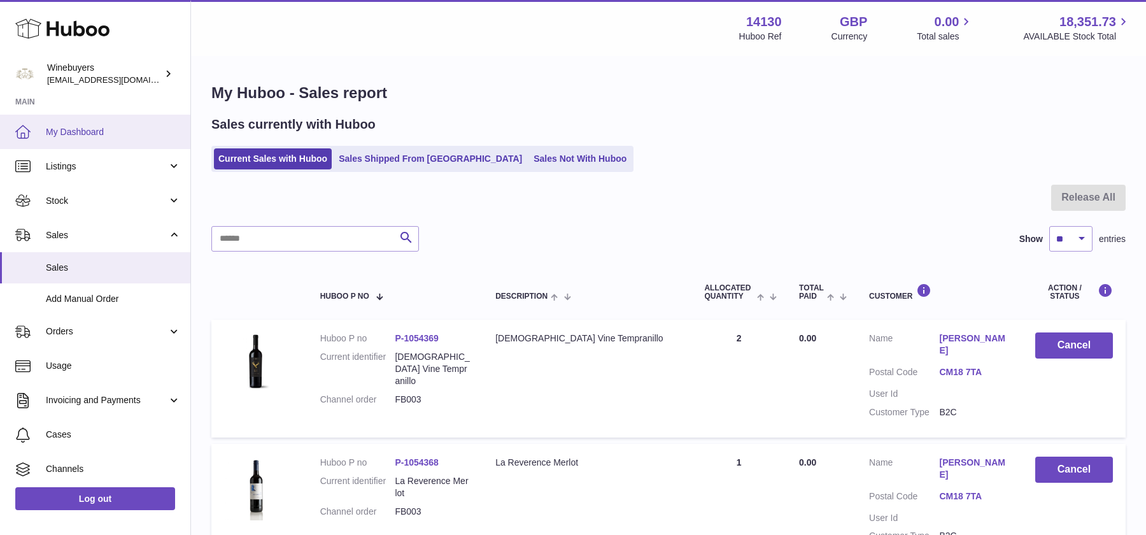
click at [96, 132] on span "My Dashboard" at bounding box center [113, 132] width 135 height 12
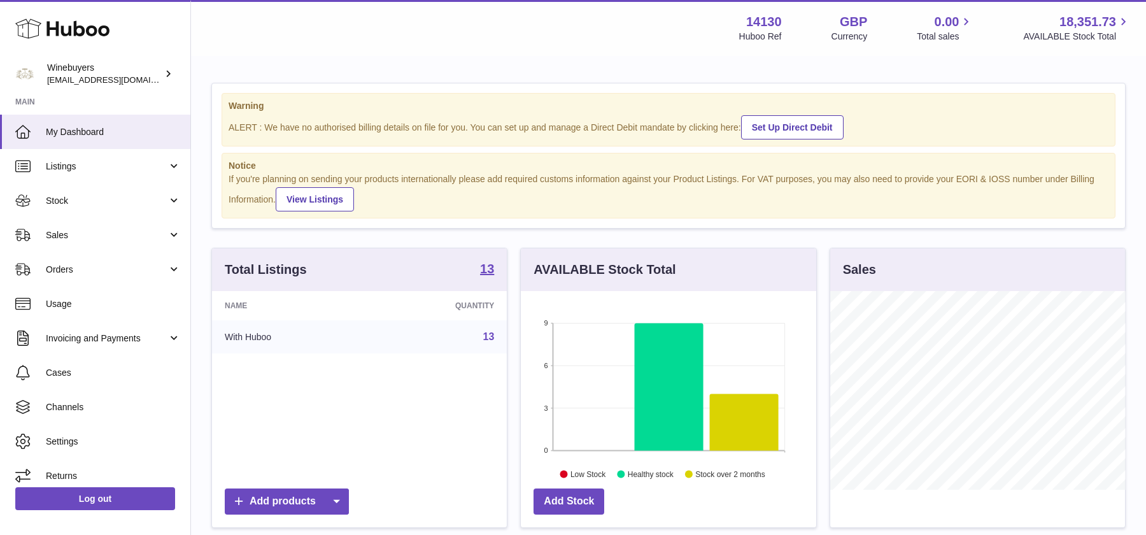
scroll to position [198, 295]
